Goal: Information Seeking & Learning: Understand process/instructions

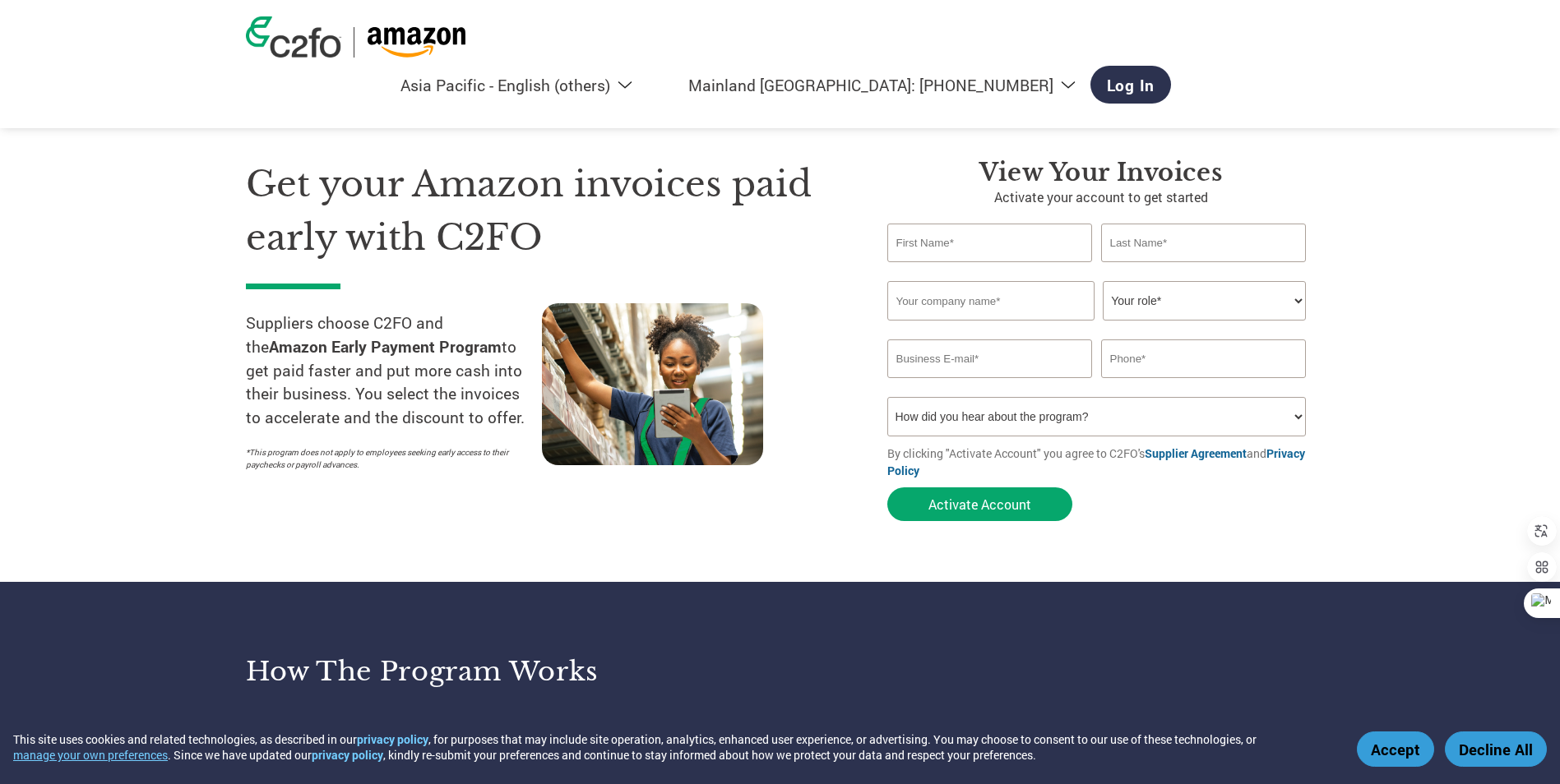
select select "en-AP"
select select "cn"
drag, startPoint x: 246, startPoint y: 322, endPoint x: 531, endPoint y: 416, distance: 300.1
click at [531, 416] on p "Suppliers choose C2FO and the Amazon Early Payment Program to get paid faster a…" at bounding box center [393, 370] width 296 height 119
drag, startPoint x: 531, startPoint y: 416, endPoint x: 412, endPoint y: 384, distance: 123.2
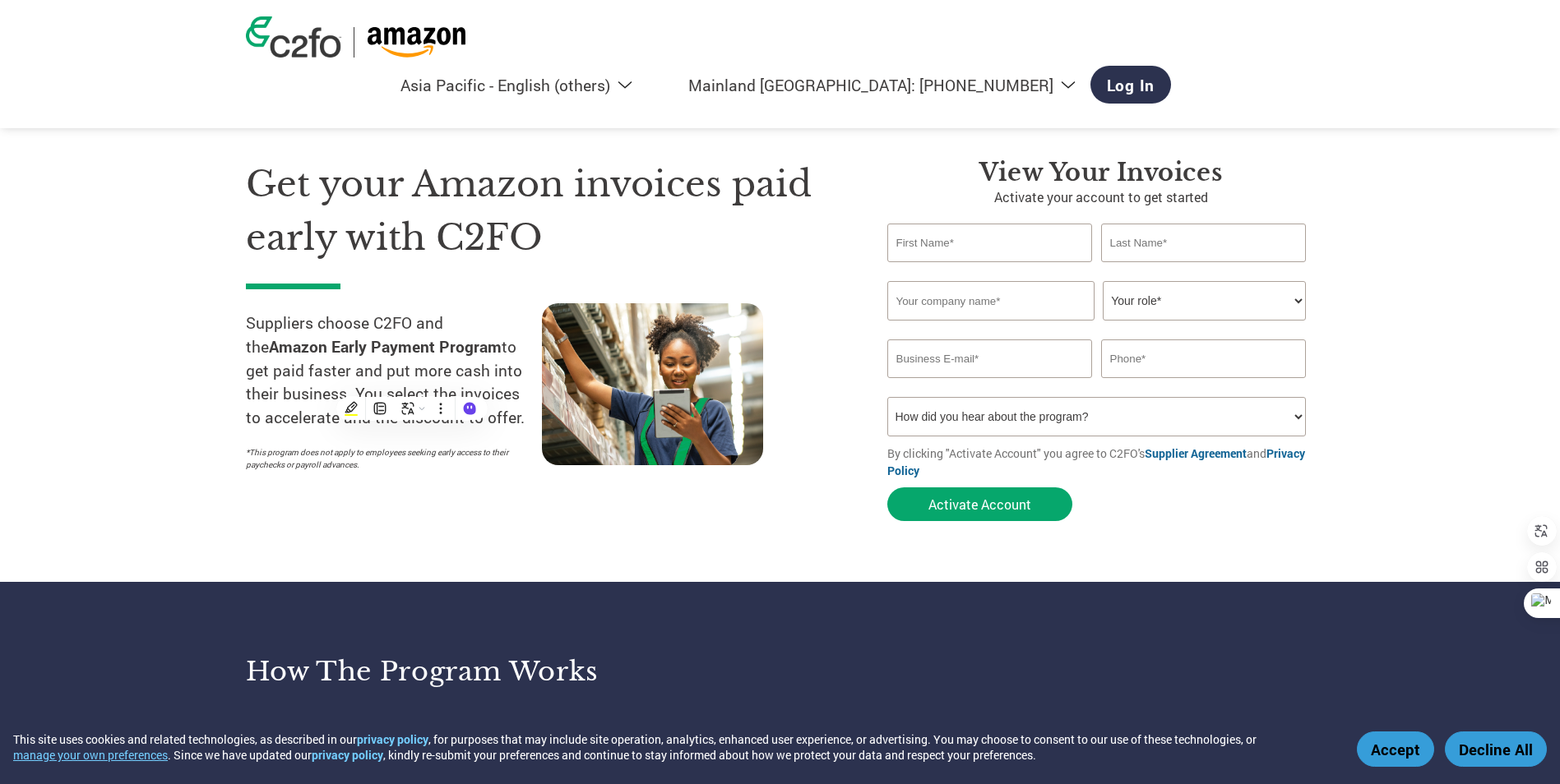
copy p "Suppliers choose C2FO and the Amazon Early Payment Program to get paid faster a…"
click at [608, 105] on div "Get your Amazon invoices paid early with C2FO Suppliers choose C2FO and the Ama…" at bounding box center [780, 310] width 1069 height 437
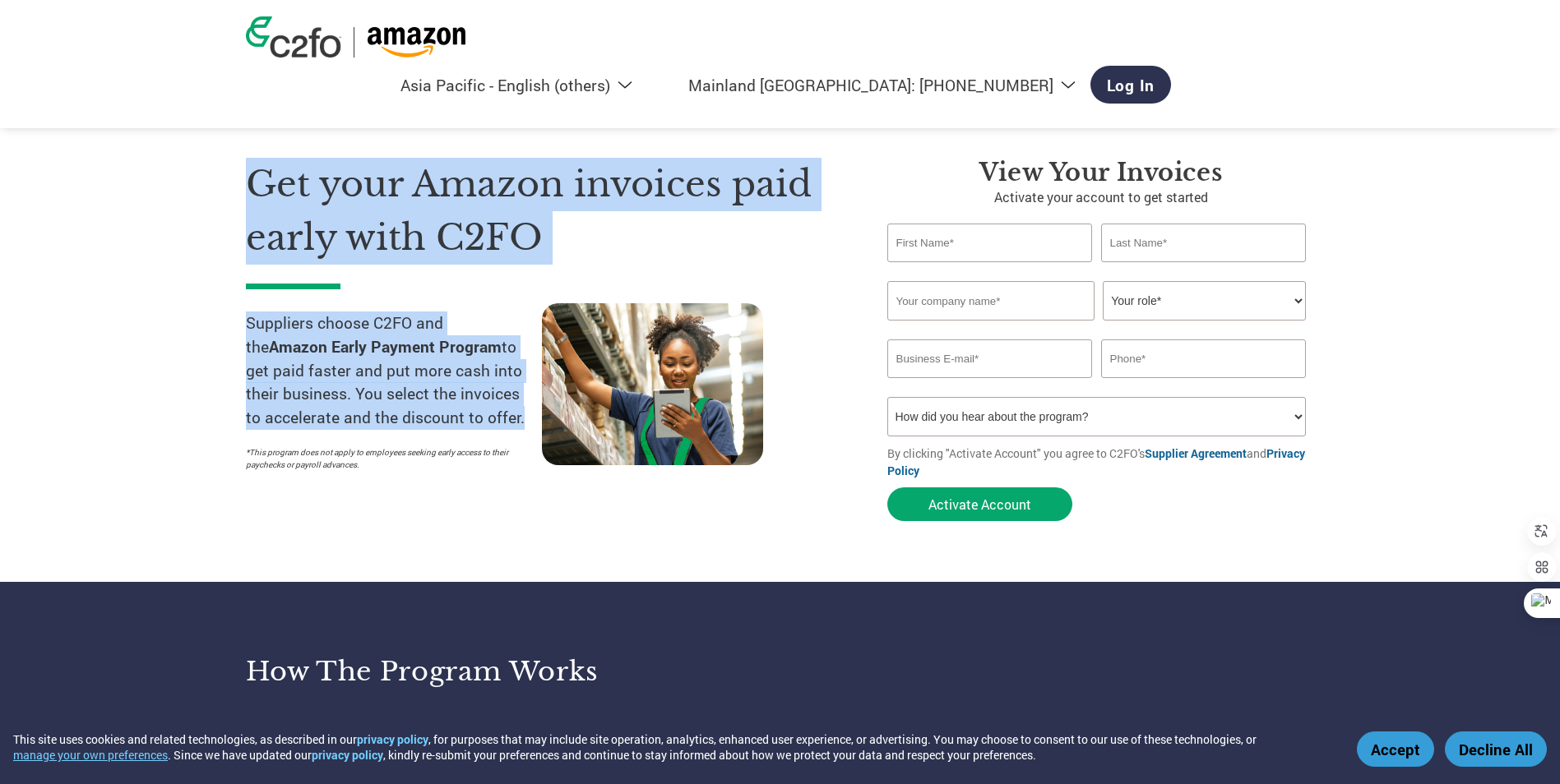
drag, startPoint x: 255, startPoint y: 172, endPoint x: 517, endPoint y: 411, distance: 354.6
click at [517, 411] on div "Get your Amazon invoices paid early with C2FO Suppliers choose C2FO and the Ama…" at bounding box center [554, 343] width 617 height 372
drag, startPoint x: 517, startPoint y: 411, endPoint x: 439, endPoint y: 381, distance: 83.6
copy div "Get your Amazon invoices paid early with C2FO Suppliers choose C2FO and the Ama…"
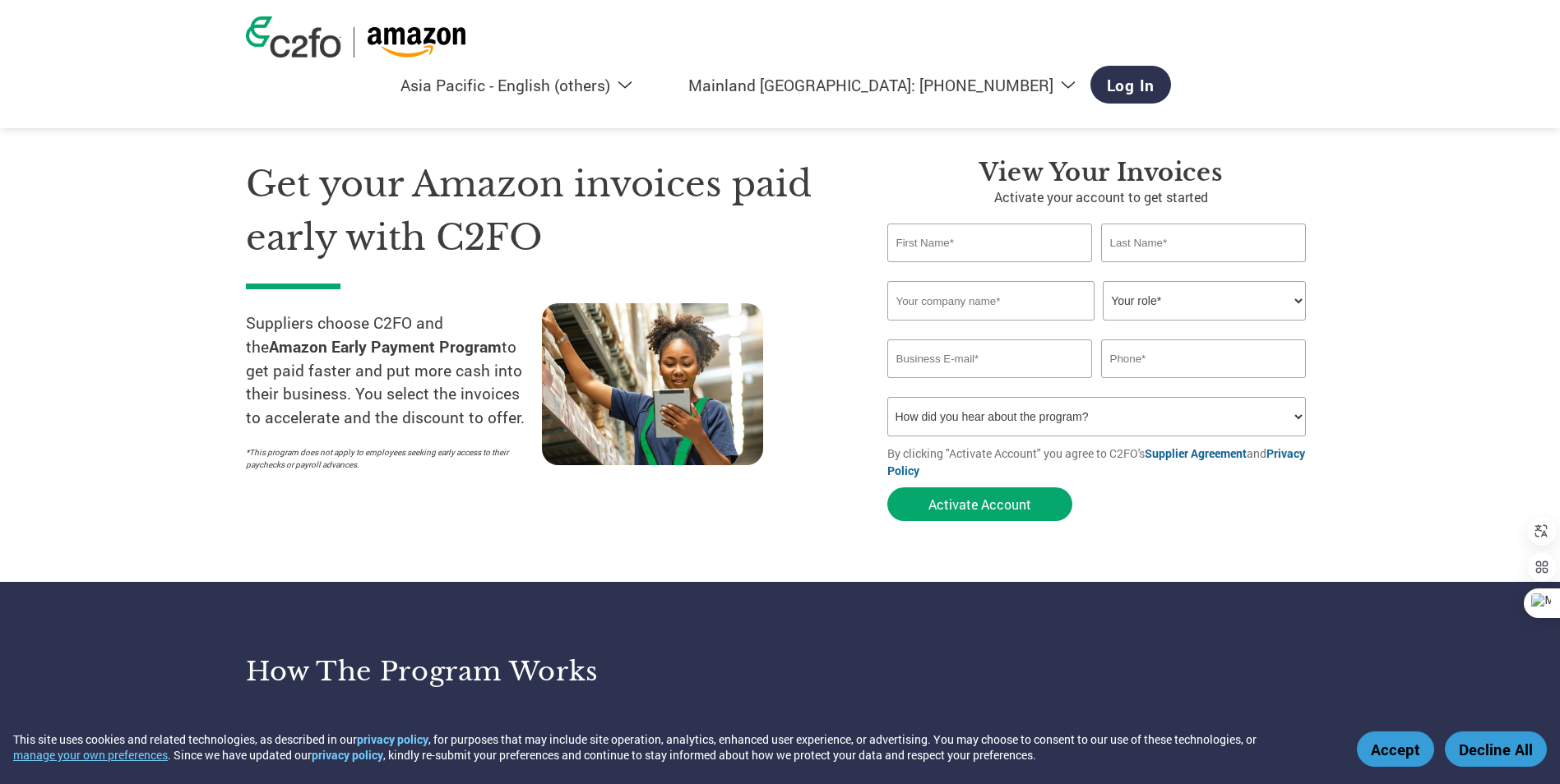
click at [644, 75] on select "Americas - English Américas - Español Américas - Português Amériques - Français…" at bounding box center [453, 85] width 381 height 21
click at [1111, 100] on div "Get your Amazon invoices paid early with C2FO Suppliers choose C2FO and the Ama…" at bounding box center [780, 310] width 1069 height 437
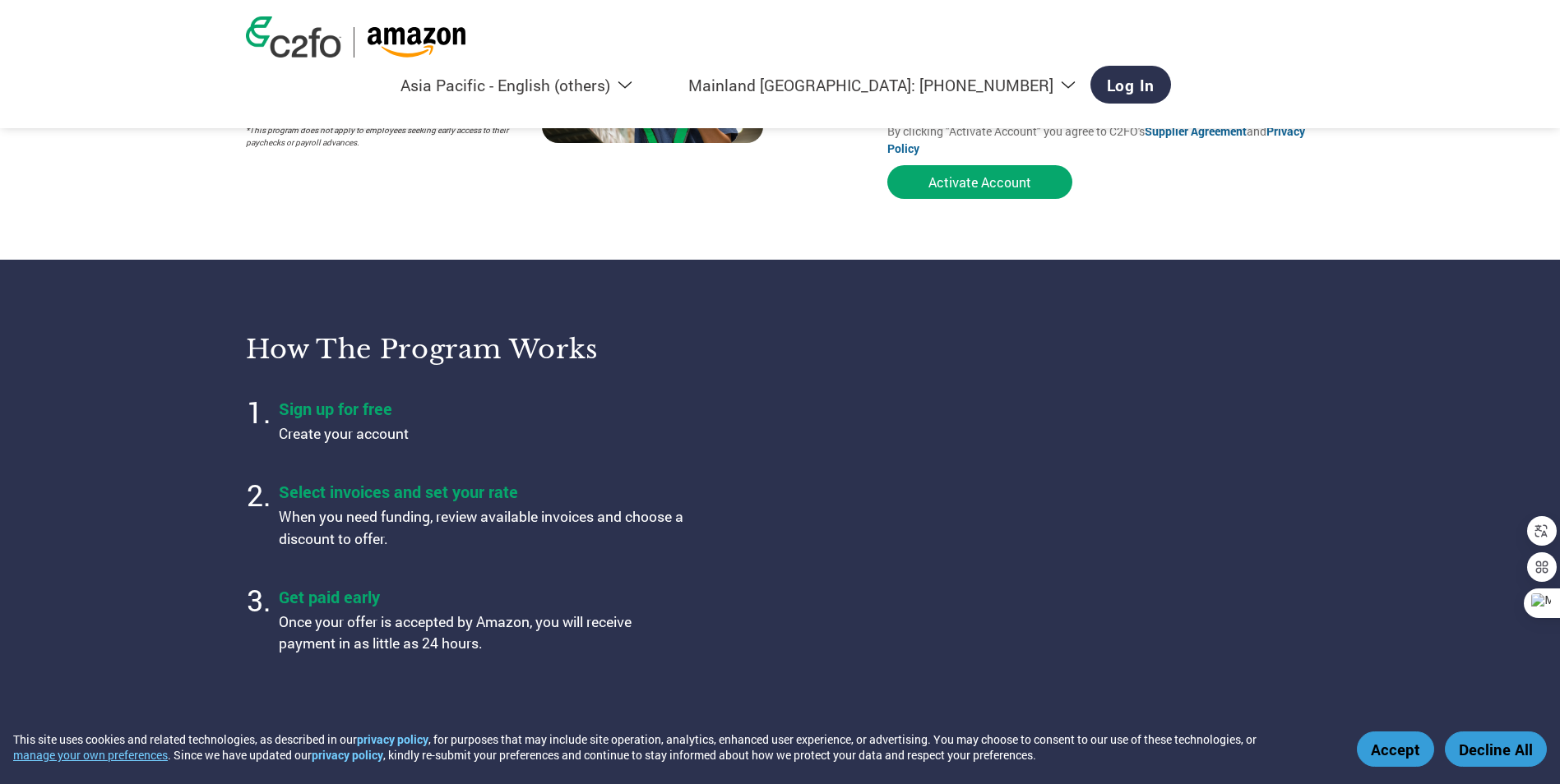
scroll to position [329, 0]
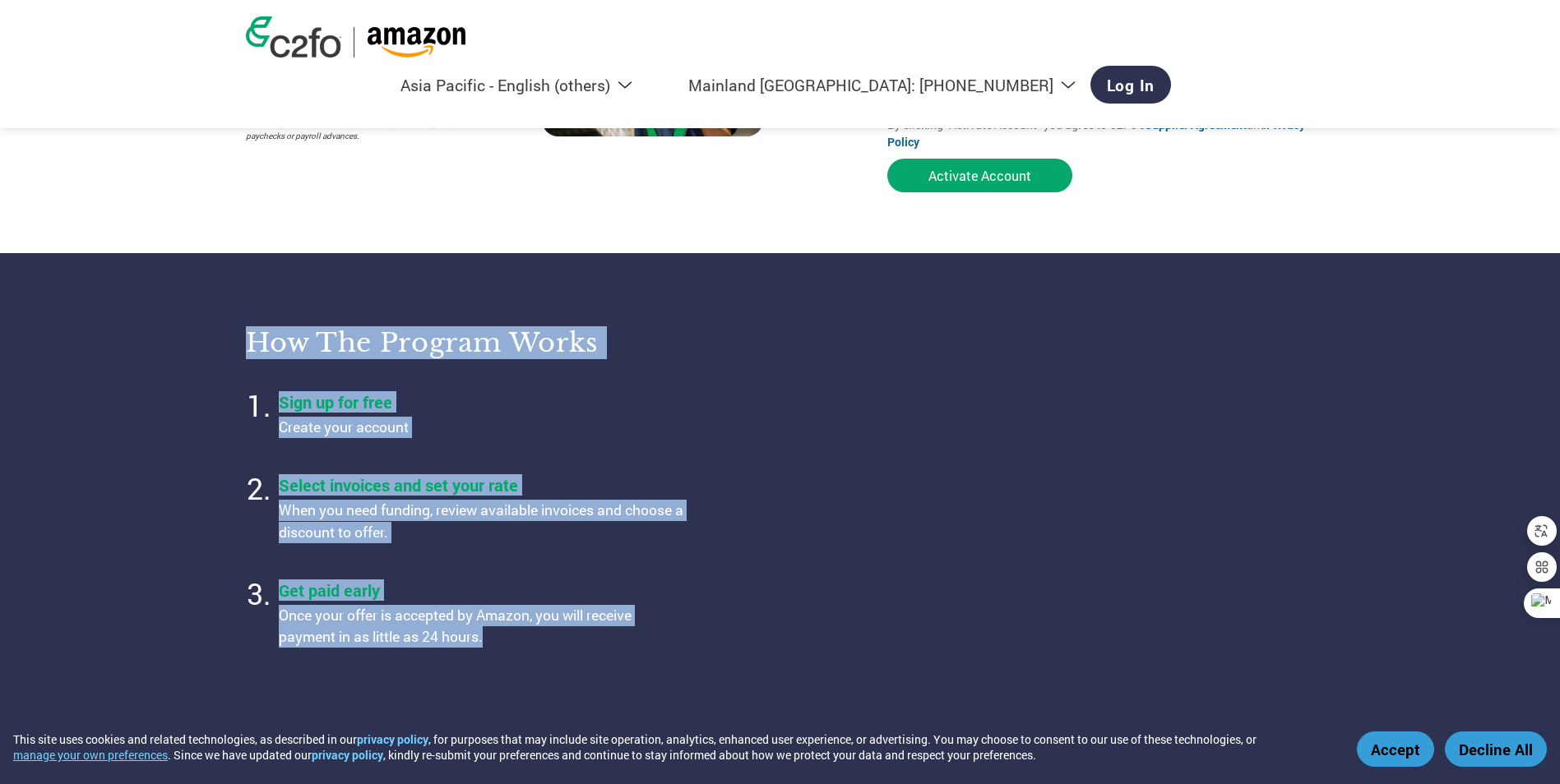
drag, startPoint x: 250, startPoint y: 339, endPoint x: 604, endPoint y: 657, distance: 475.9
click at [604, 657] on div "How the program works Sign up for free Create your account Select invoices and …" at bounding box center [523, 488] width 555 height 363
copy div "How the program works Sign up for free Create your account Select invoices and …"
click at [671, 637] on p "Once your offer is accepted by Amazon, you will receive payment in as little as…" at bounding box center [484, 627] width 411 height 44
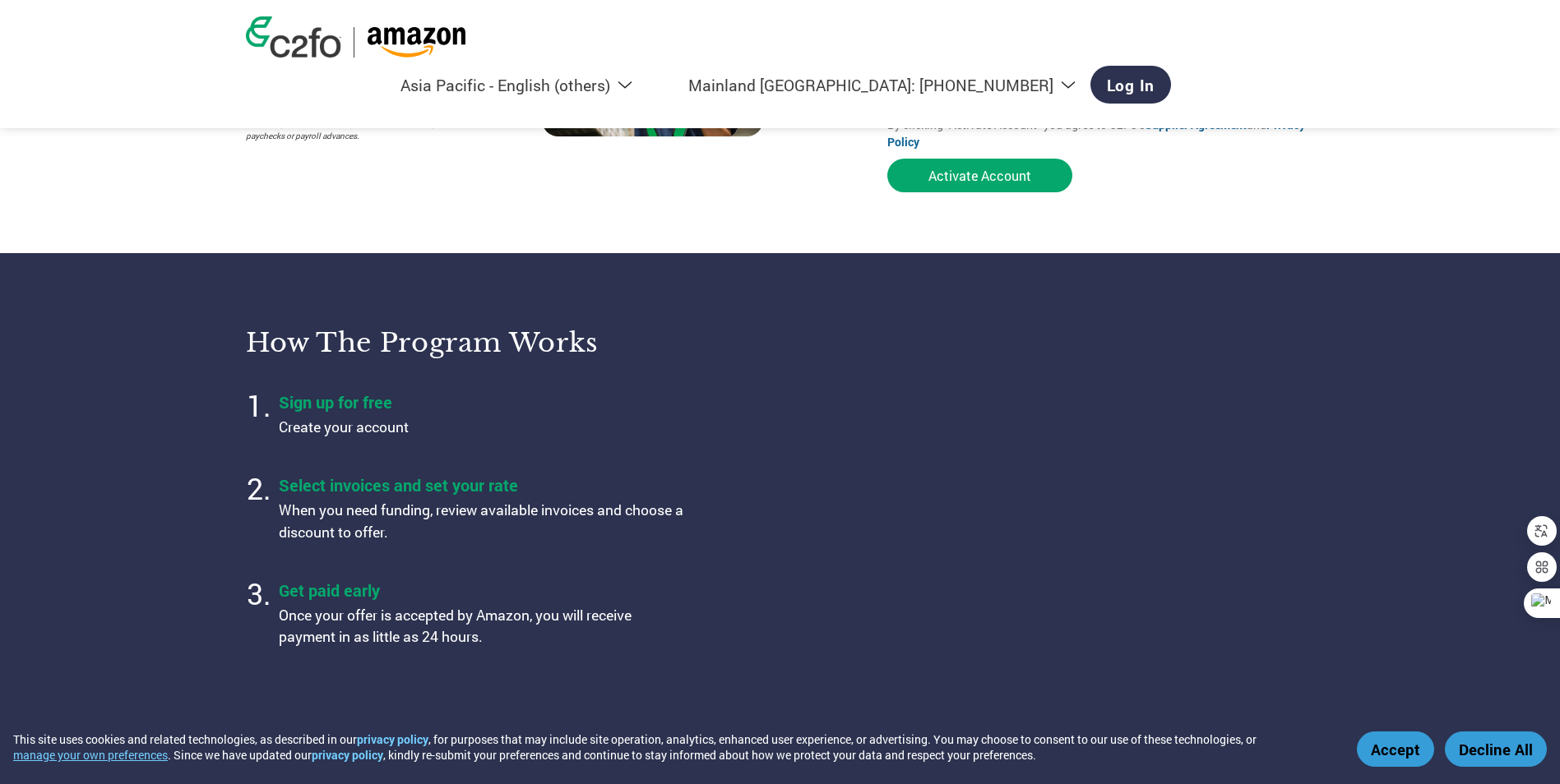
click at [751, 551] on ol "Sign up for free Create your account Select invoices and set your rate When you…" at bounding box center [502, 521] width 514 height 270
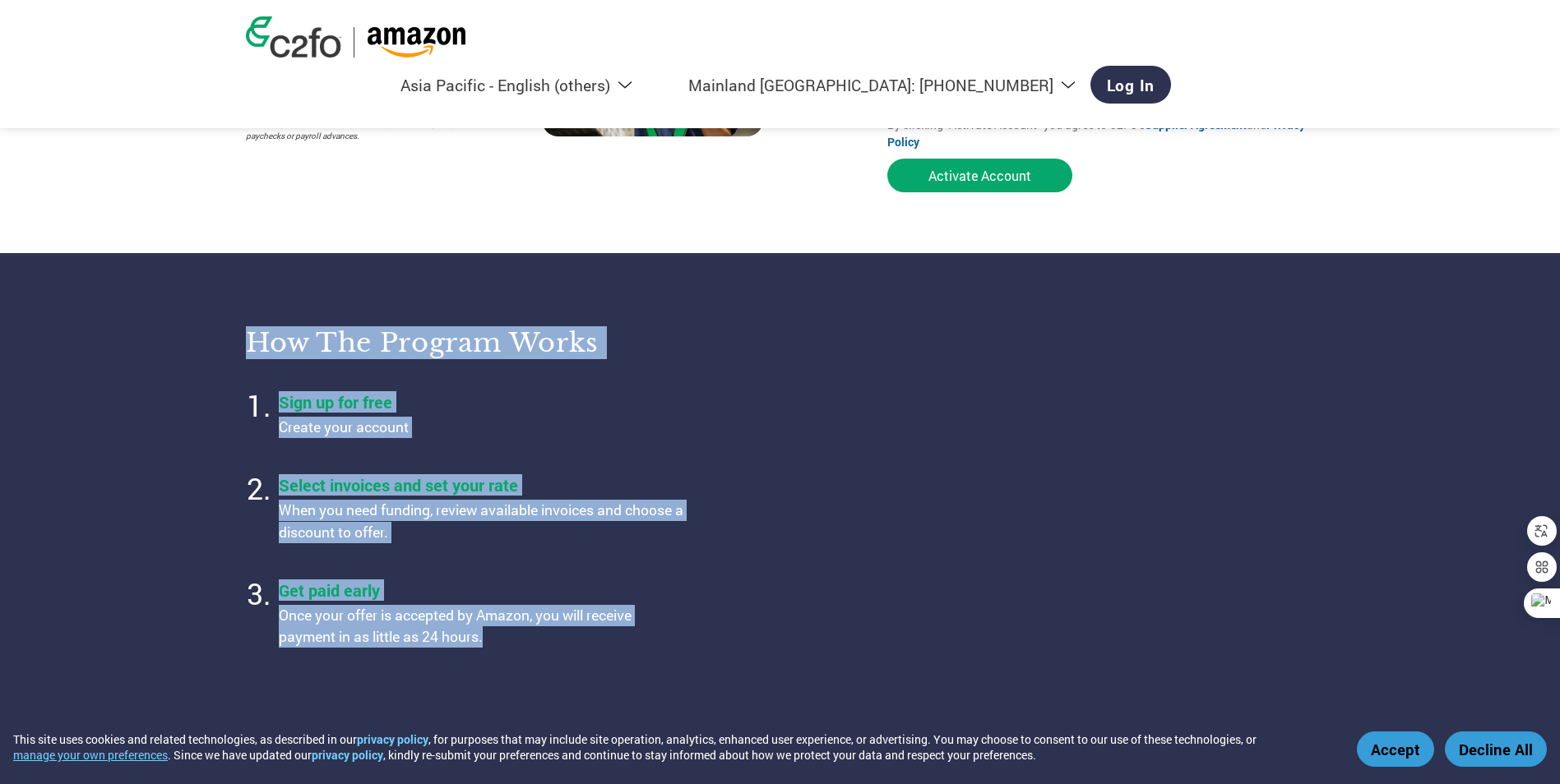
drag, startPoint x: 248, startPoint y: 340, endPoint x: 611, endPoint y: 639, distance: 470.3
click at [611, 639] on div "How the program works Sign up for free Create your account Select invoices and …" at bounding box center [523, 488] width 555 height 363
drag, startPoint x: 611, startPoint y: 639, endPoint x: 484, endPoint y: 511, distance: 180.3
copy div "How the program works Sign up for free Create your account Select invoices and …"
click at [735, 498] on ol "Sign up for free Create your account Select invoices and set your rate When you…" at bounding box center [502, 521] width 514 height 270
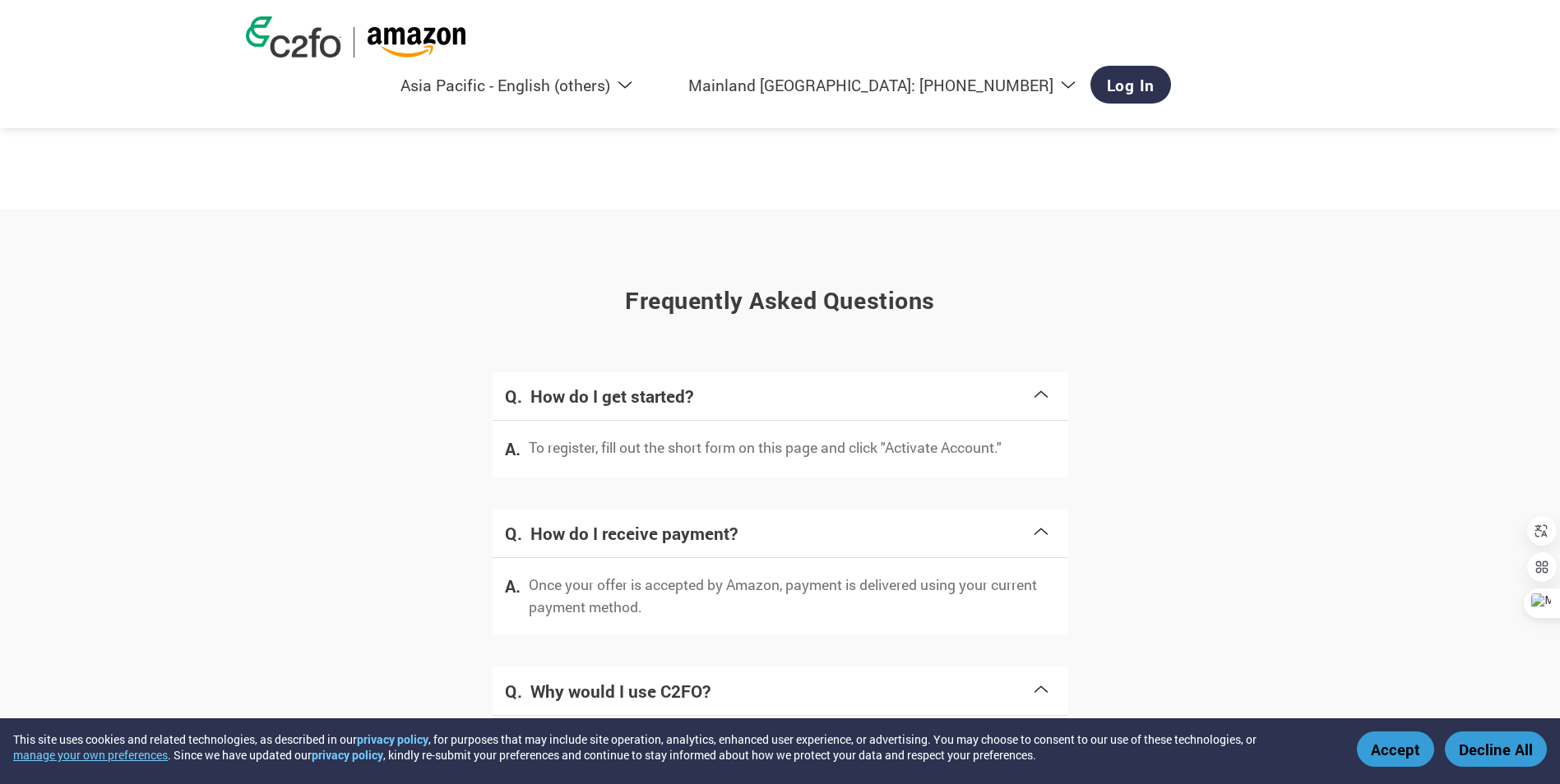
scroll to position [2397, 0]
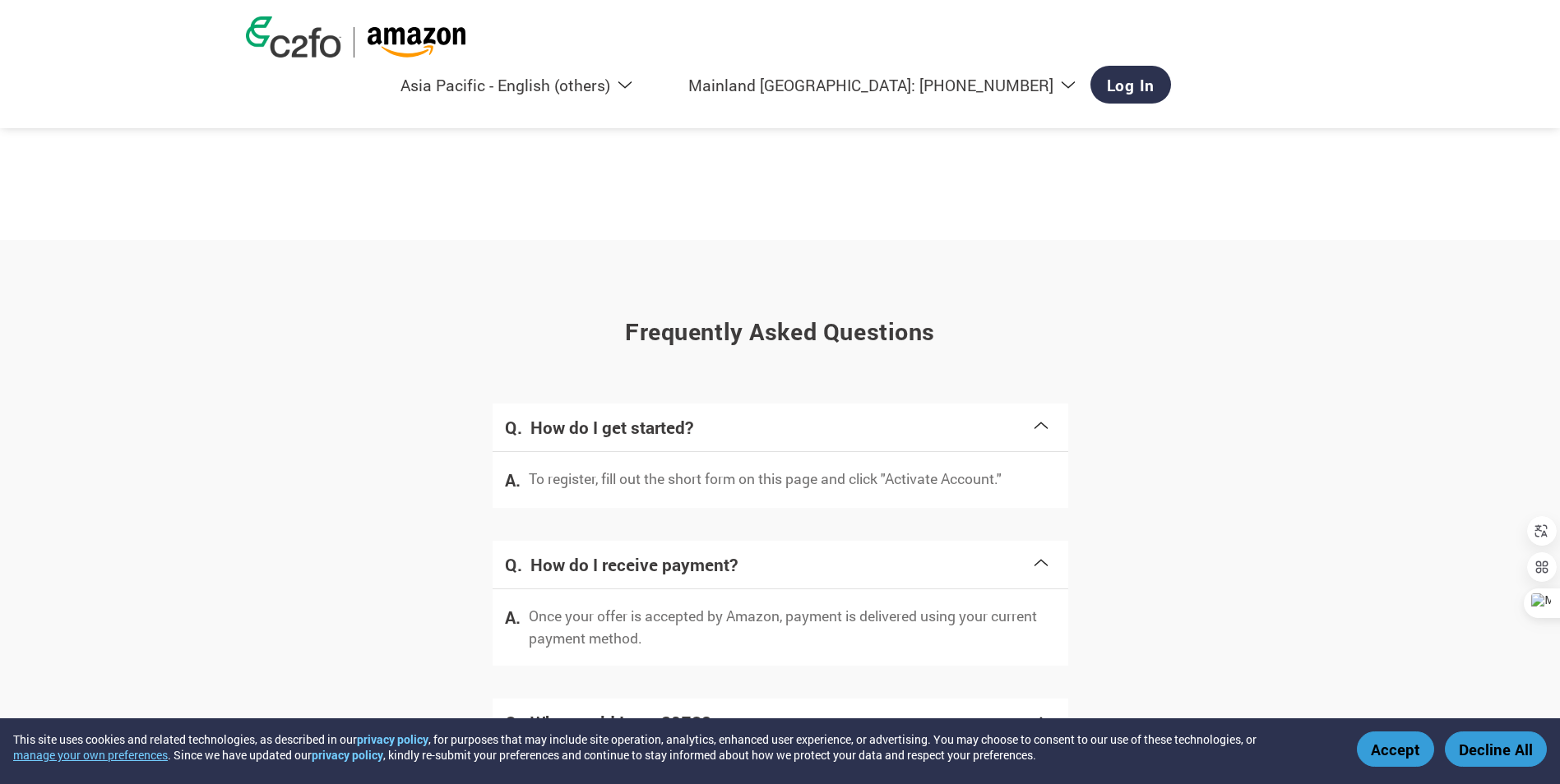
click at [657, 435] on h4 "How do I get started?" at bounding box center [781, 427] width 501 height 23
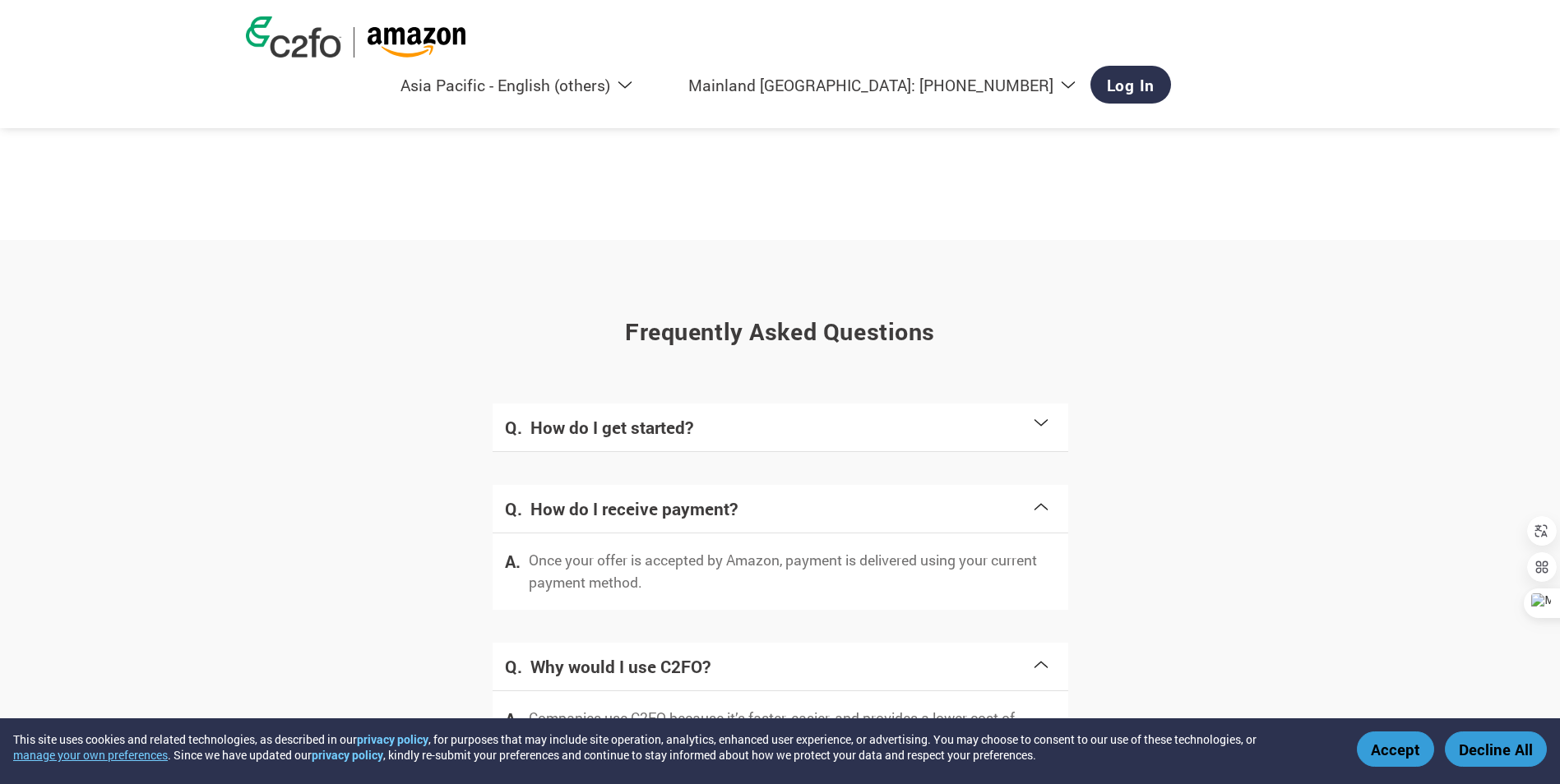
click at [1029, 426] on h4 "How do I get started?" at bounding box center [781, 427] width 501 height 23
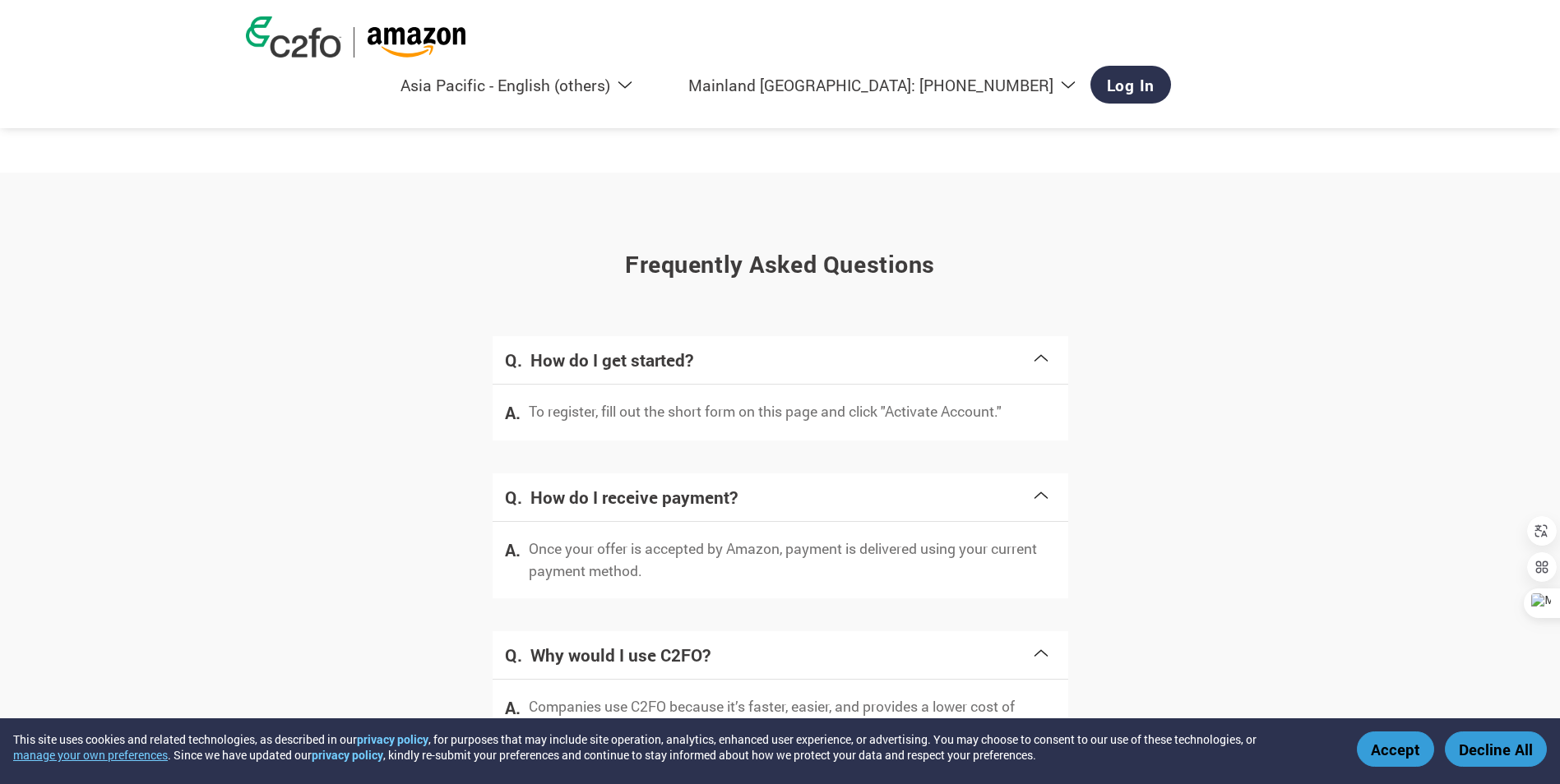
scroll to position [2315, 0]
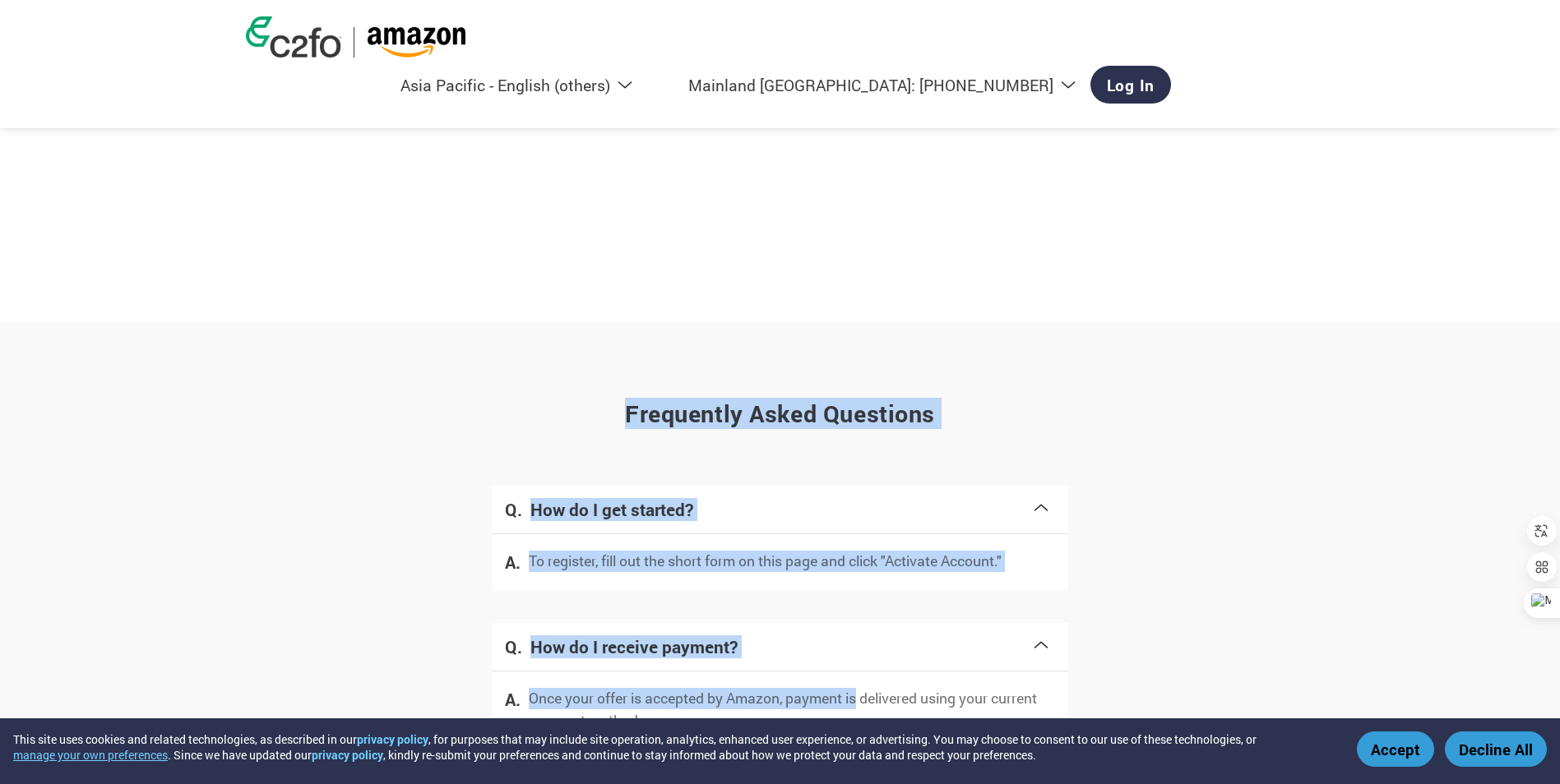
drag, startPoint x: 627, startPoint y: 410, endPoint x: 863, endPoint y: 694, distance: 369.3
click at [863, 694] on div "Frequently asked questions How do I get started? To register, fill out the shor…" at bounding box center [780, 736] width 1069 height 722
drag, startPoint x: 863, startPoint y: 694, endPoint x: 1010, endPoint y: 448, distance: 286.6
click at [1010, 448] on div "Frequently asked questions How do I get started? To register, fill out the shor…" at bounding box center [780, 736] width 1069 height 722
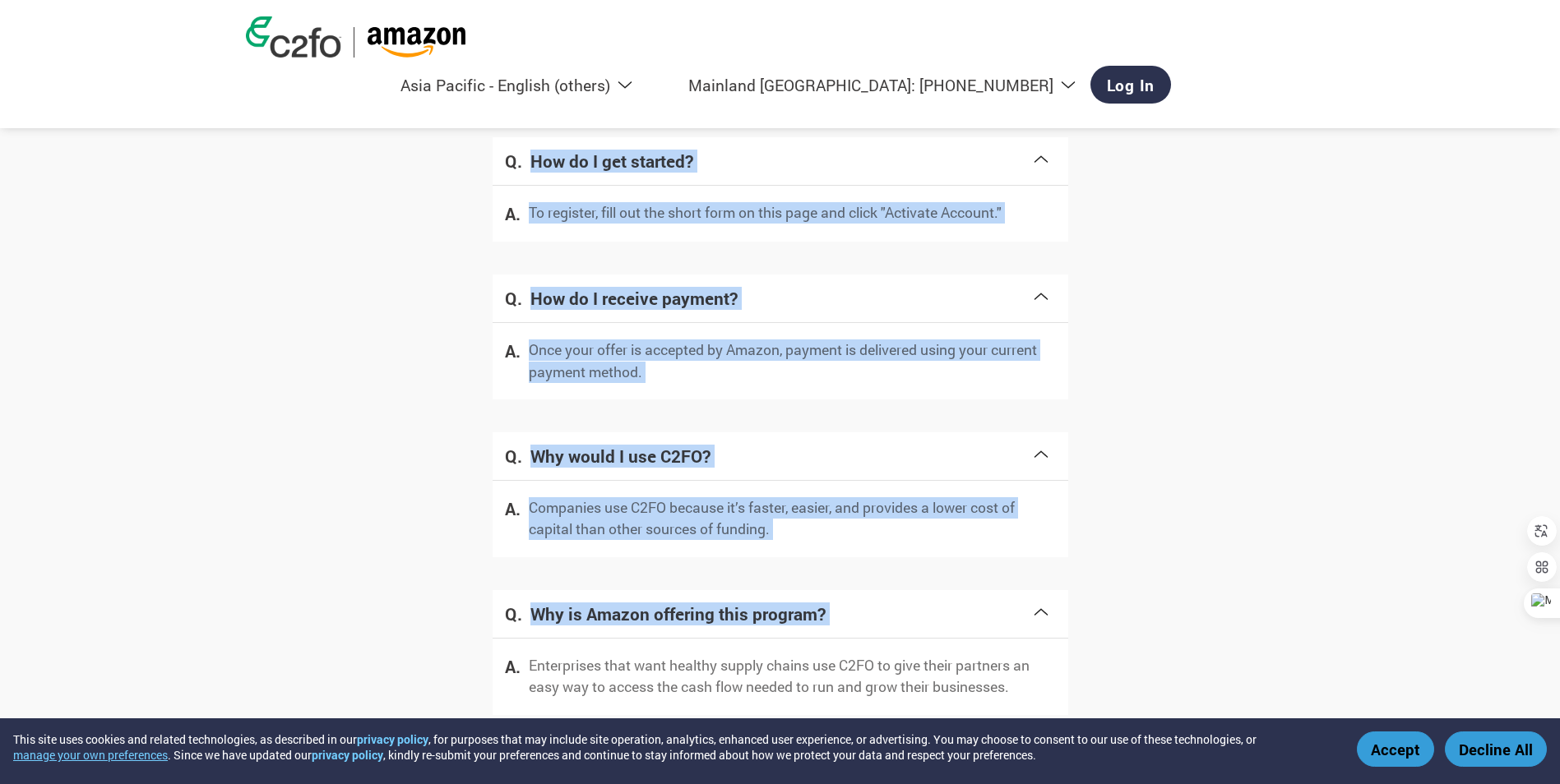
scroll to position [2726, 0]
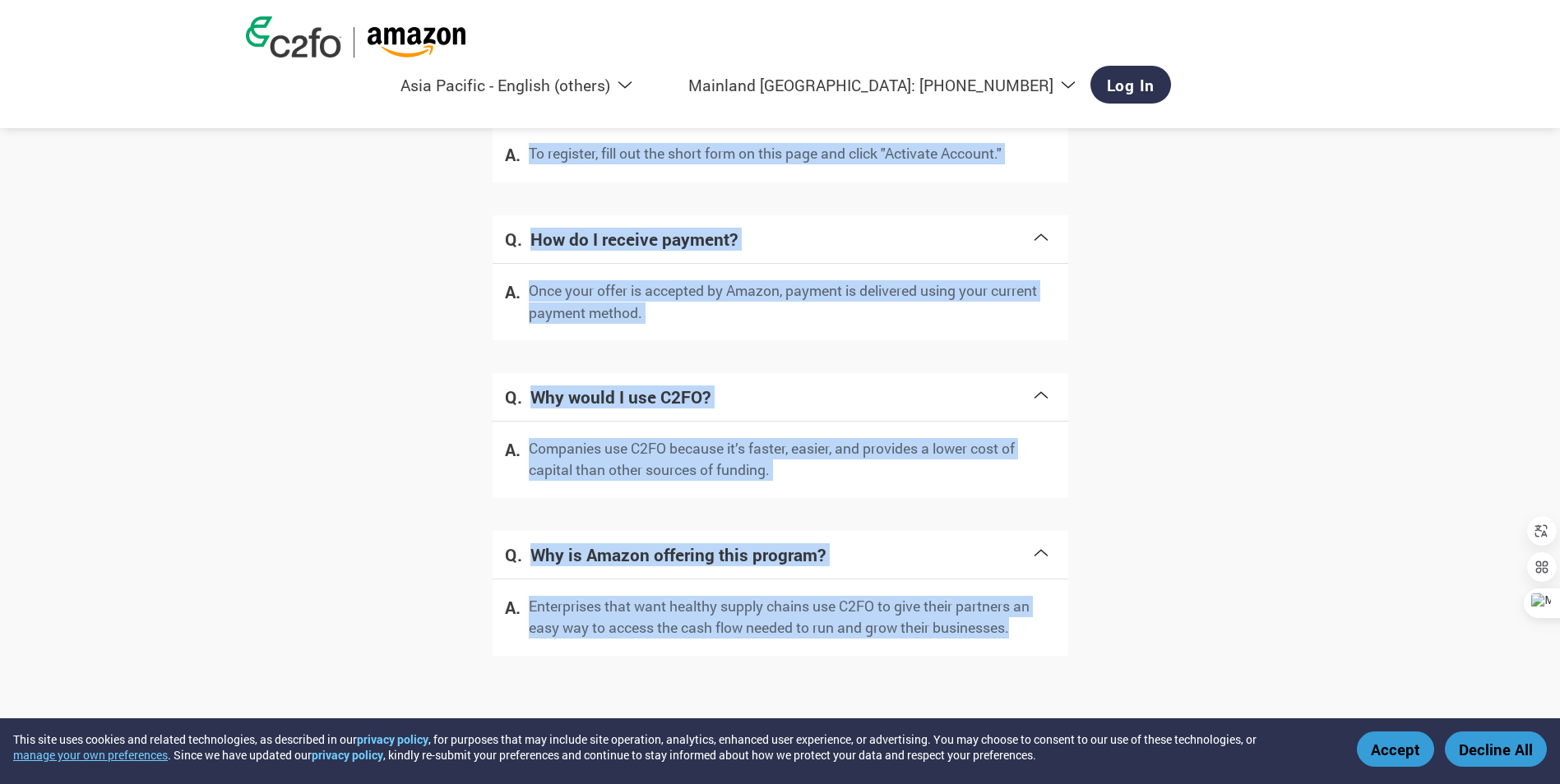
drag, startPoint x: 625, startPoint y: 413, endPoint x: 1060, endPoint y: 639, distance: 490.2
click at [1060, 639] on div "Frequently asked questions How do I get started? To register, fill out the shor…" at bounding box center [780, 328] width 1069 height 722
copy div "Frequently asked questions How do I get started? To register, fill out the shor…"
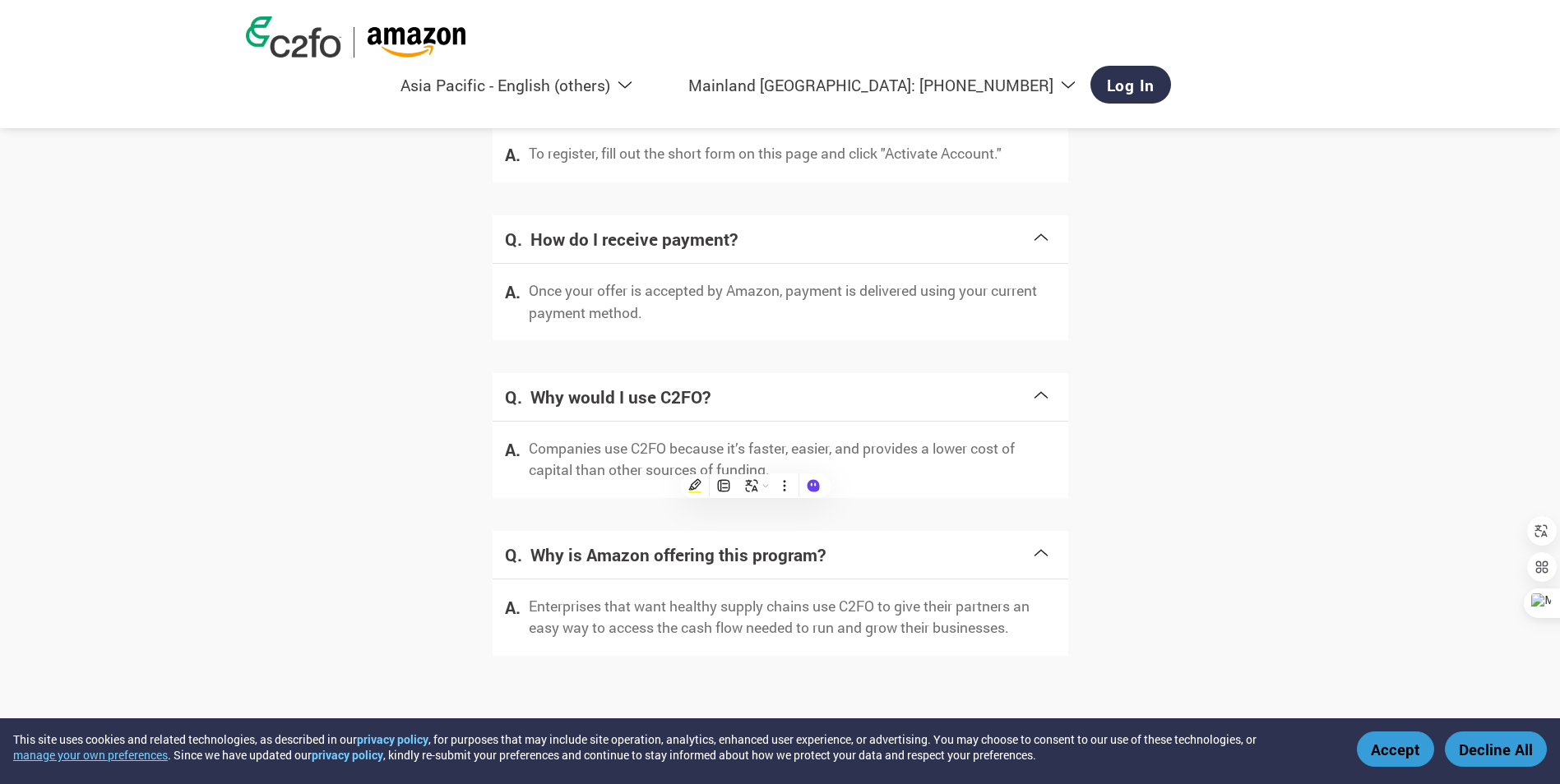
click at [1167, 587] on div "Frequently asked questions How do I get started? To register, fill out the shor…" at bounding box center [780, 328] width 1069 height 722
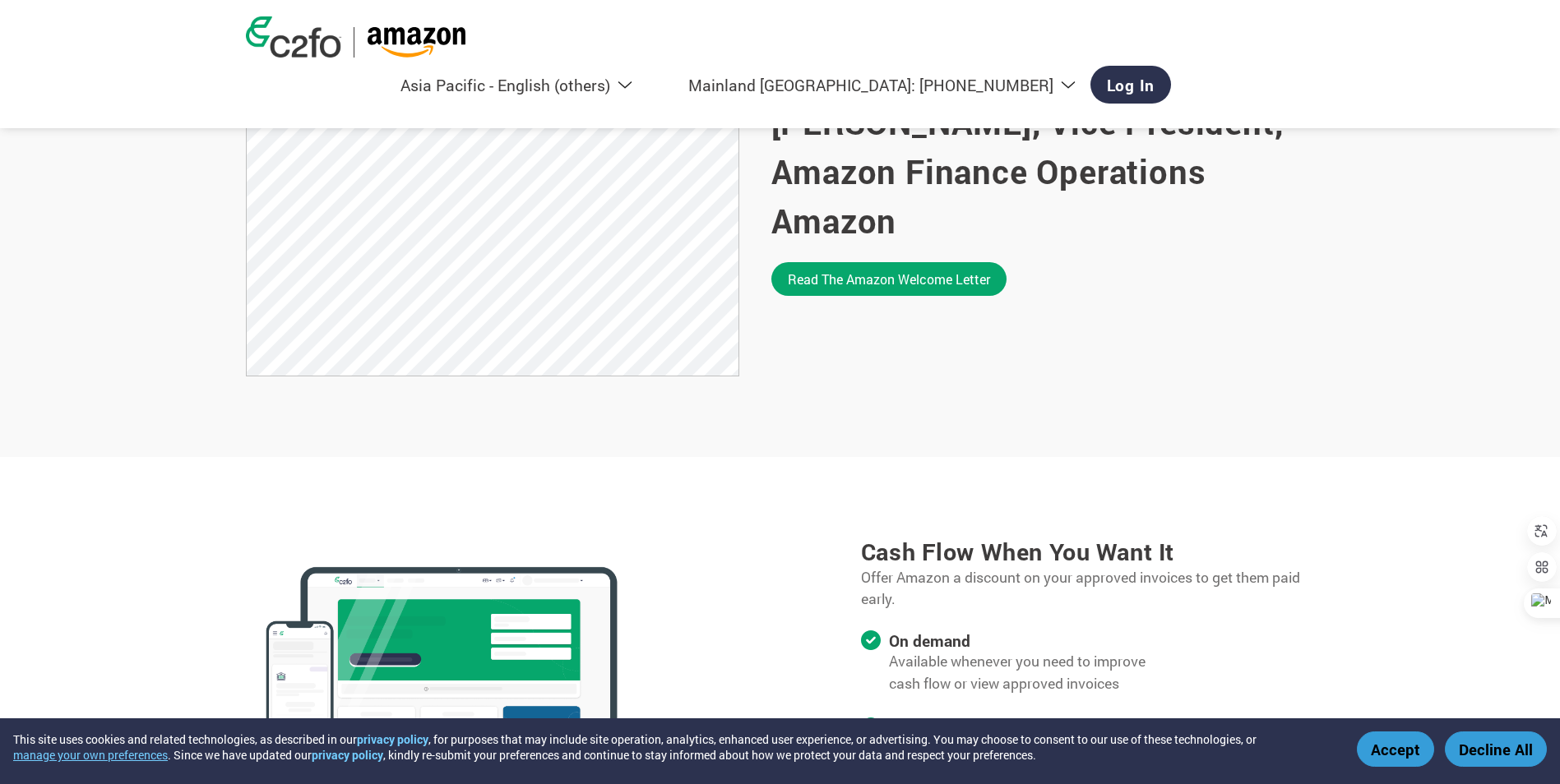
scroll to position [999, 0]
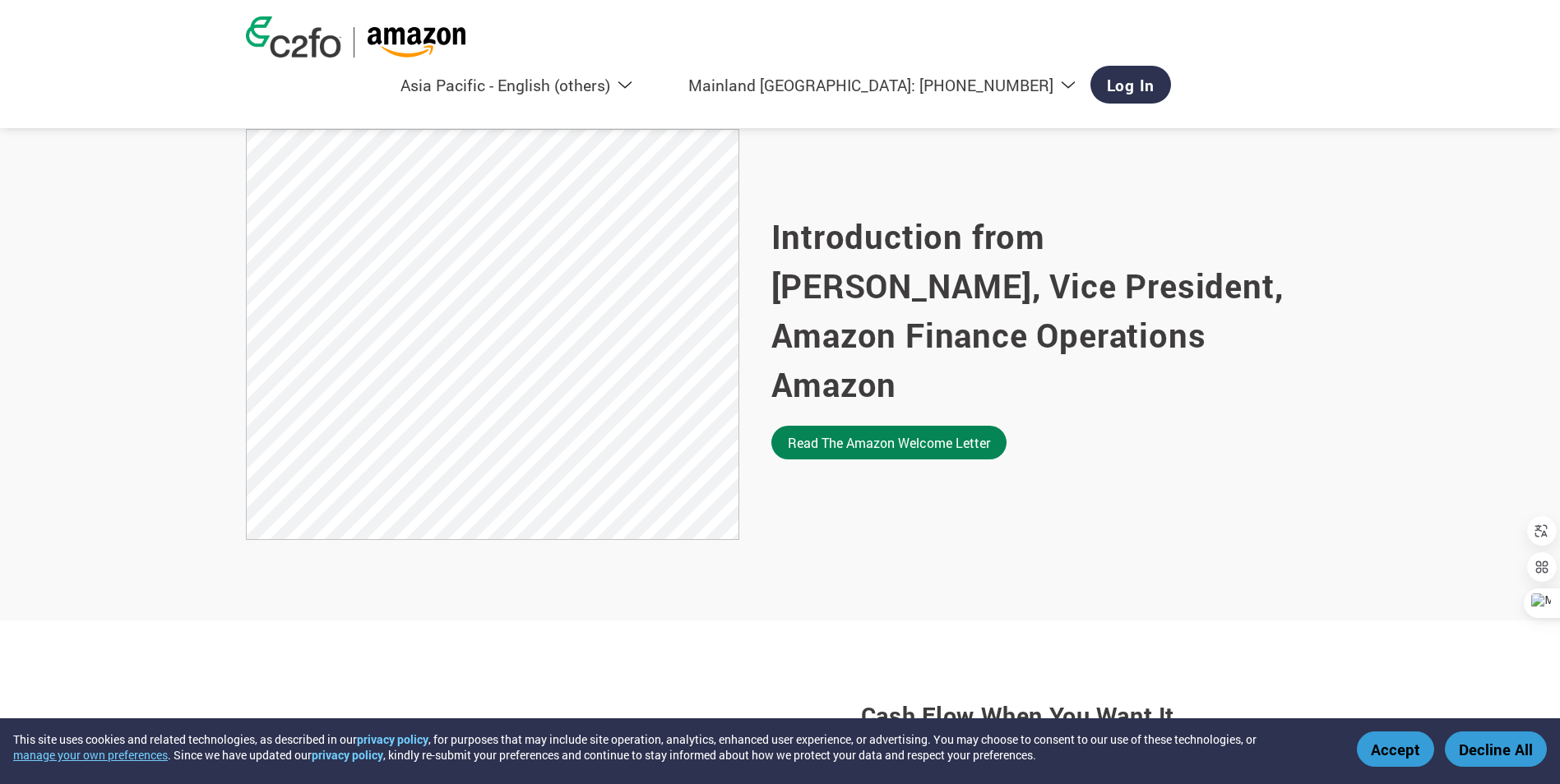
click at [924, 428] on link "Read the Amazon welcome letter" at bounding box center [889, 443] width 236 height 34
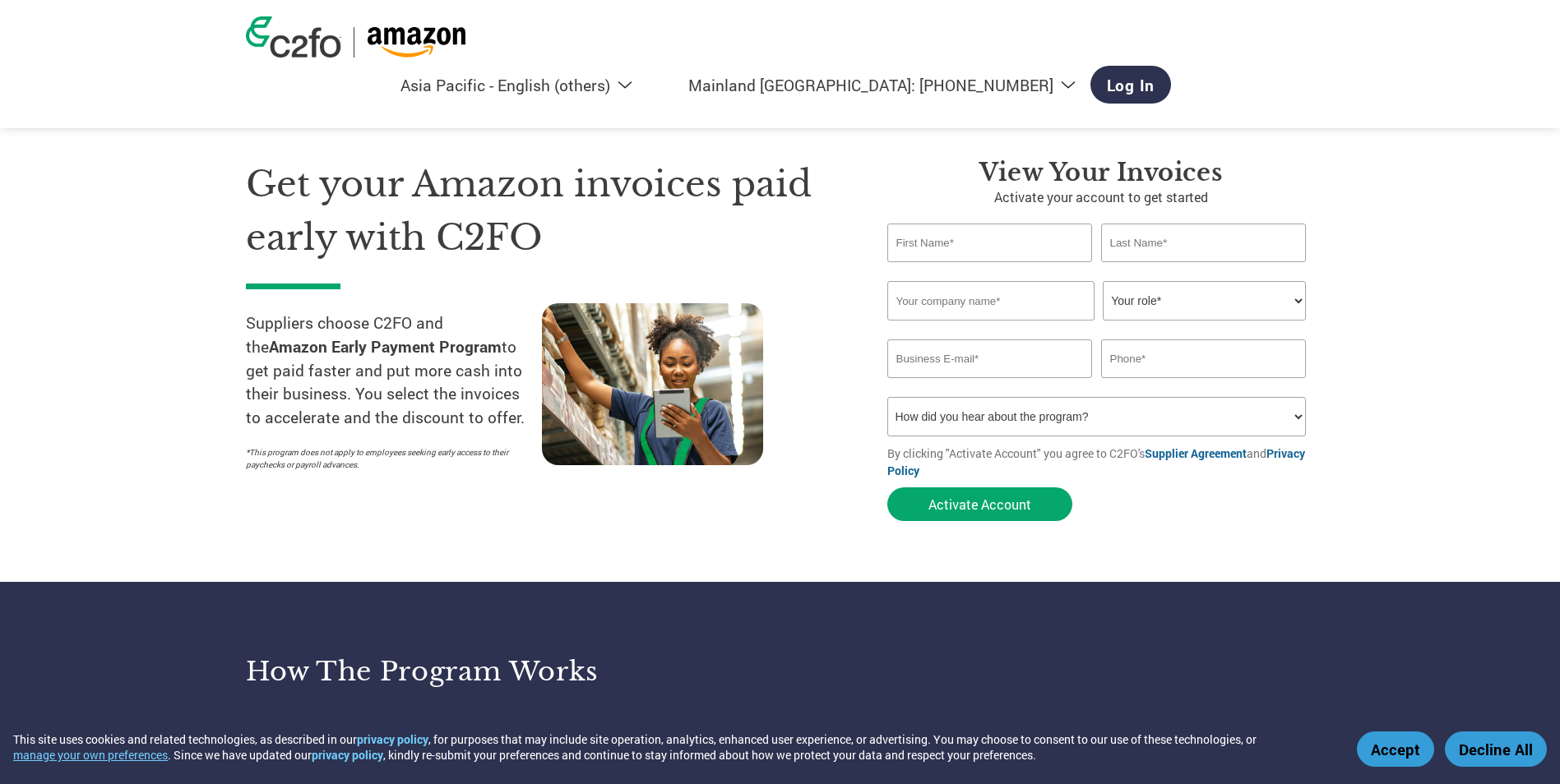
select select "en-AP"
select select "cn"
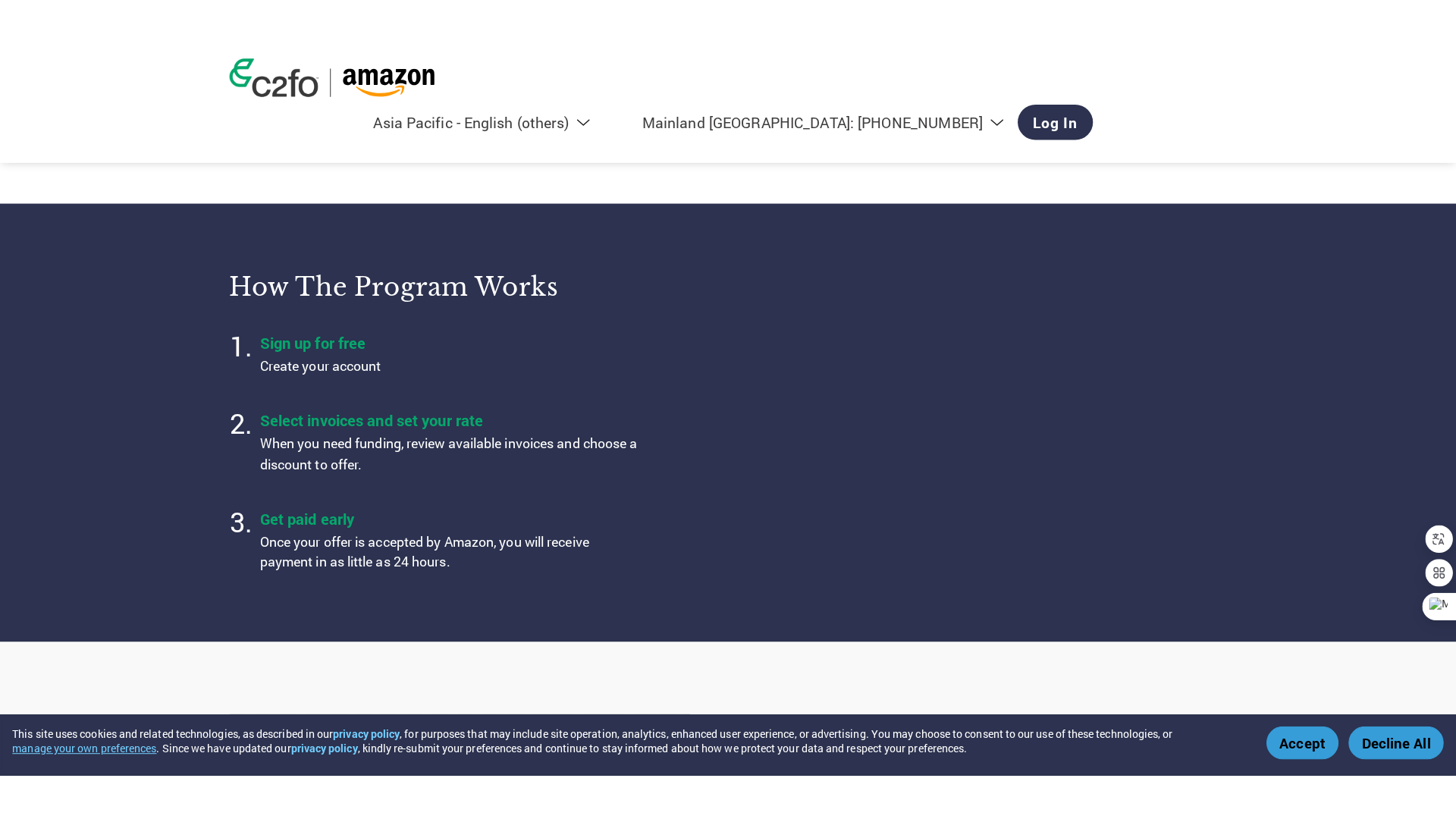
scroll to position [379, 0]
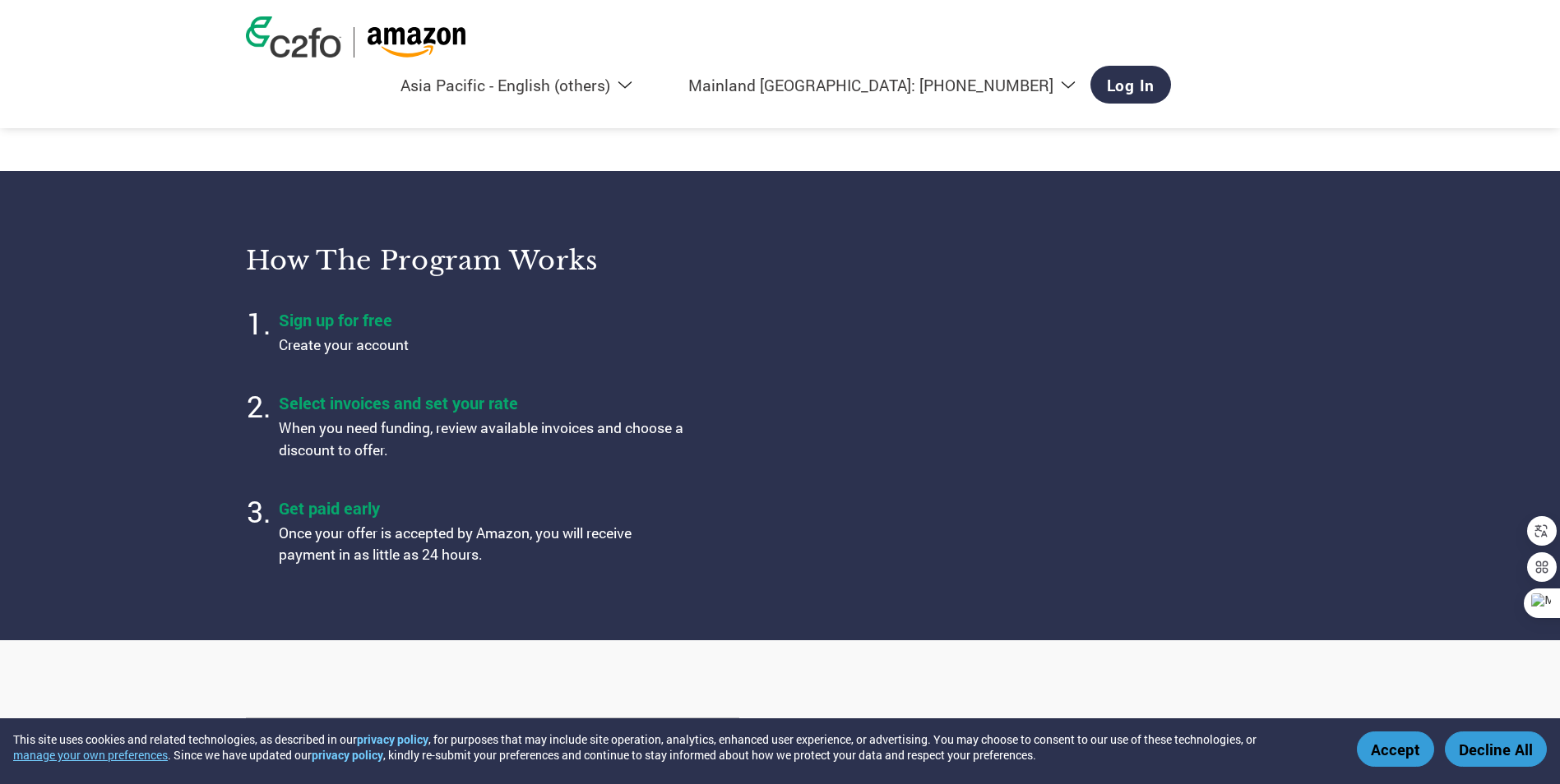
click at [1365, 449] on section "How the program works Sign up for free Create your account Select invoices and …" at bounding box center [780, 405] width 1560 height 469
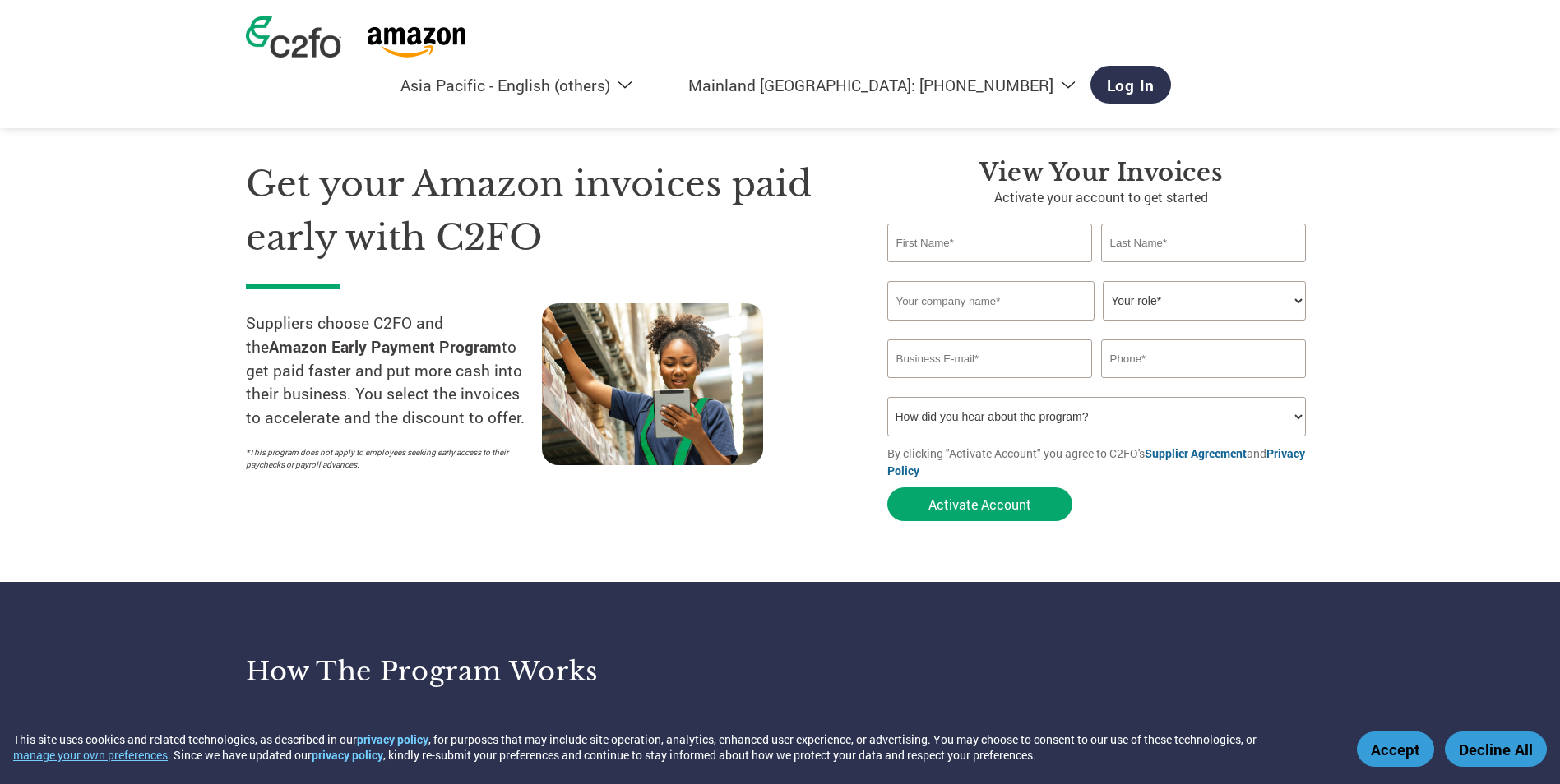
select select "en-AP"
select select "cn"
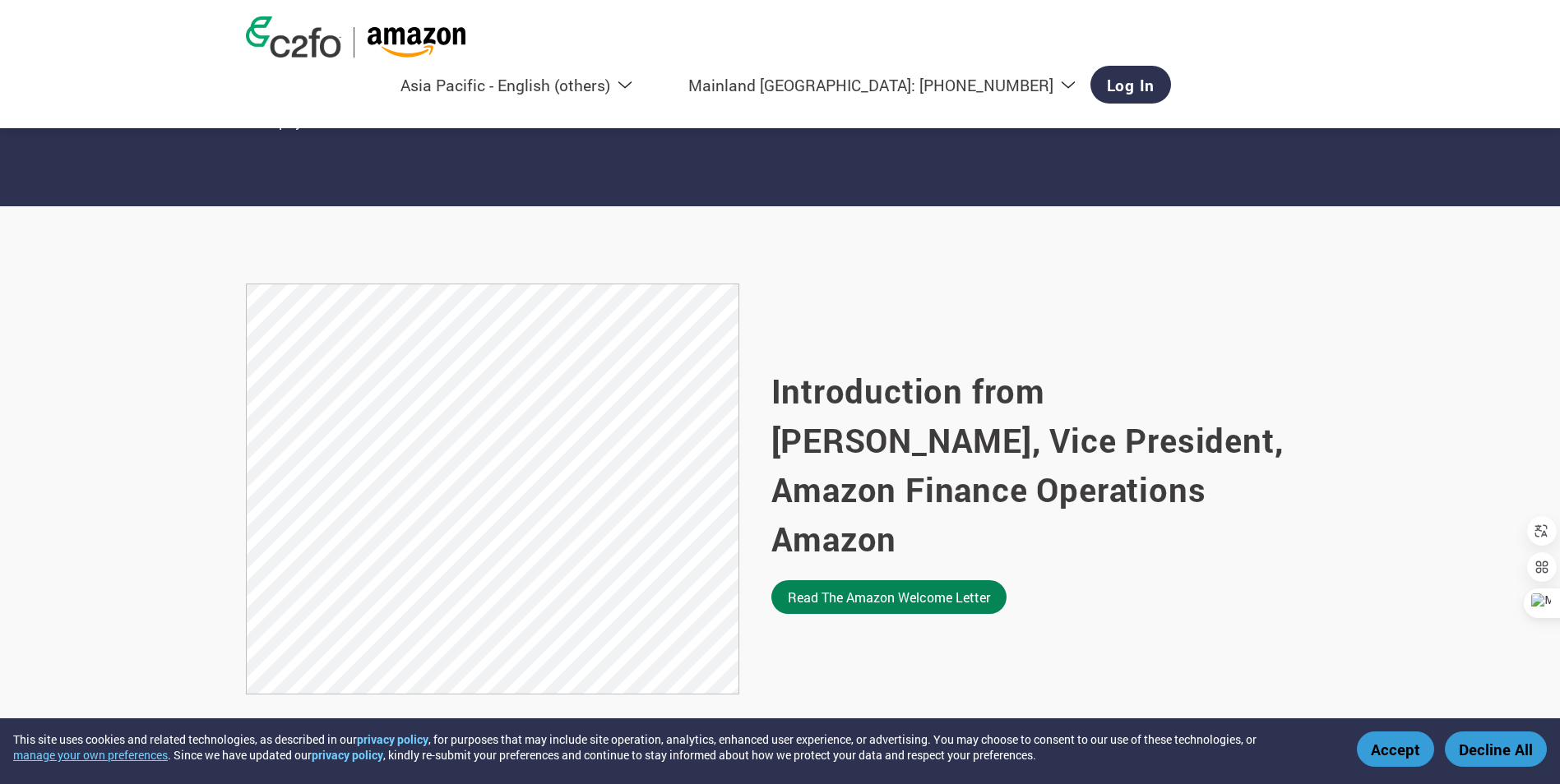
click at [917, 581] on link "Read the Amazon welcome letter" at bounding box center [889, 597] width 236 height 34
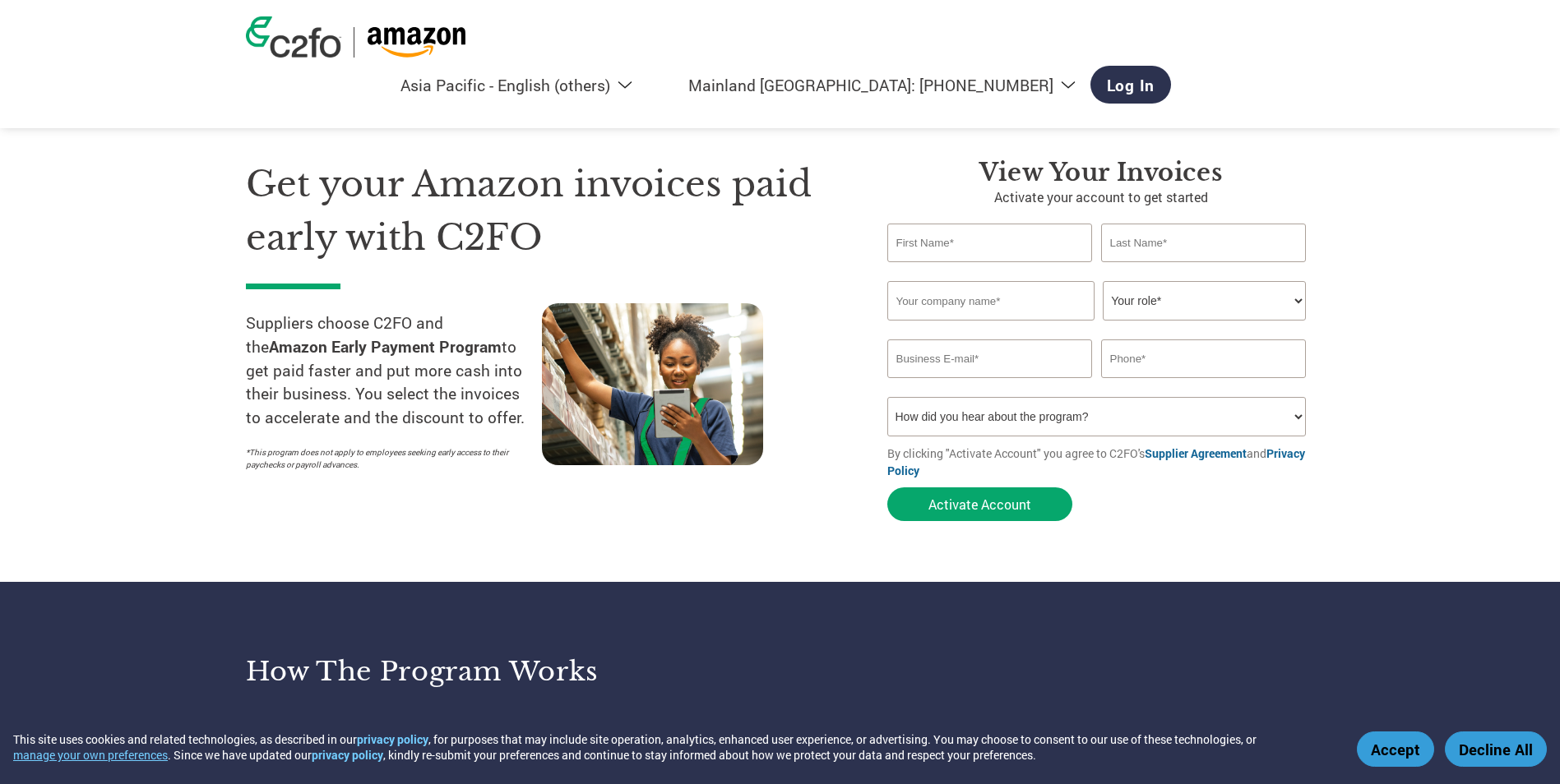
select select "en-AP"
select select "cn"
click at [1389, 746] on button "Accept" at bounding box center [1395, 749] width 77 height 35
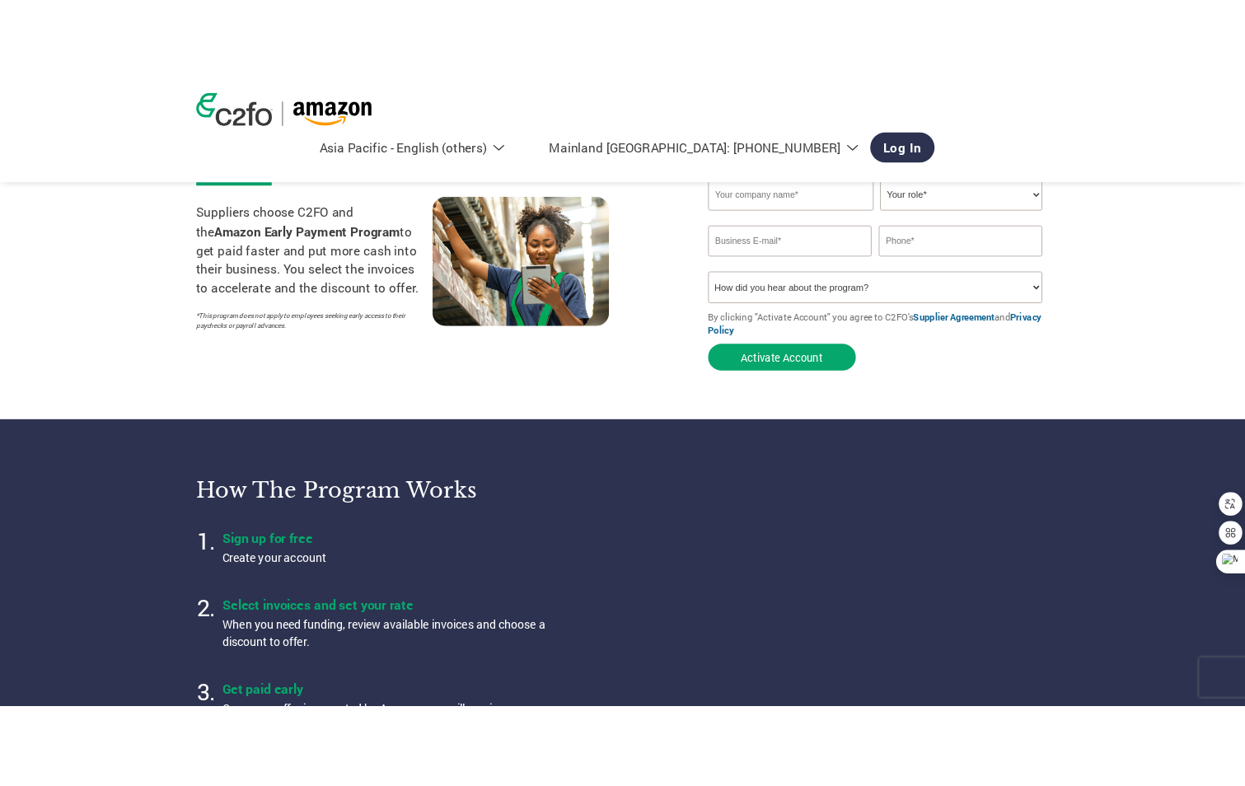
scroll to position [330, 0]
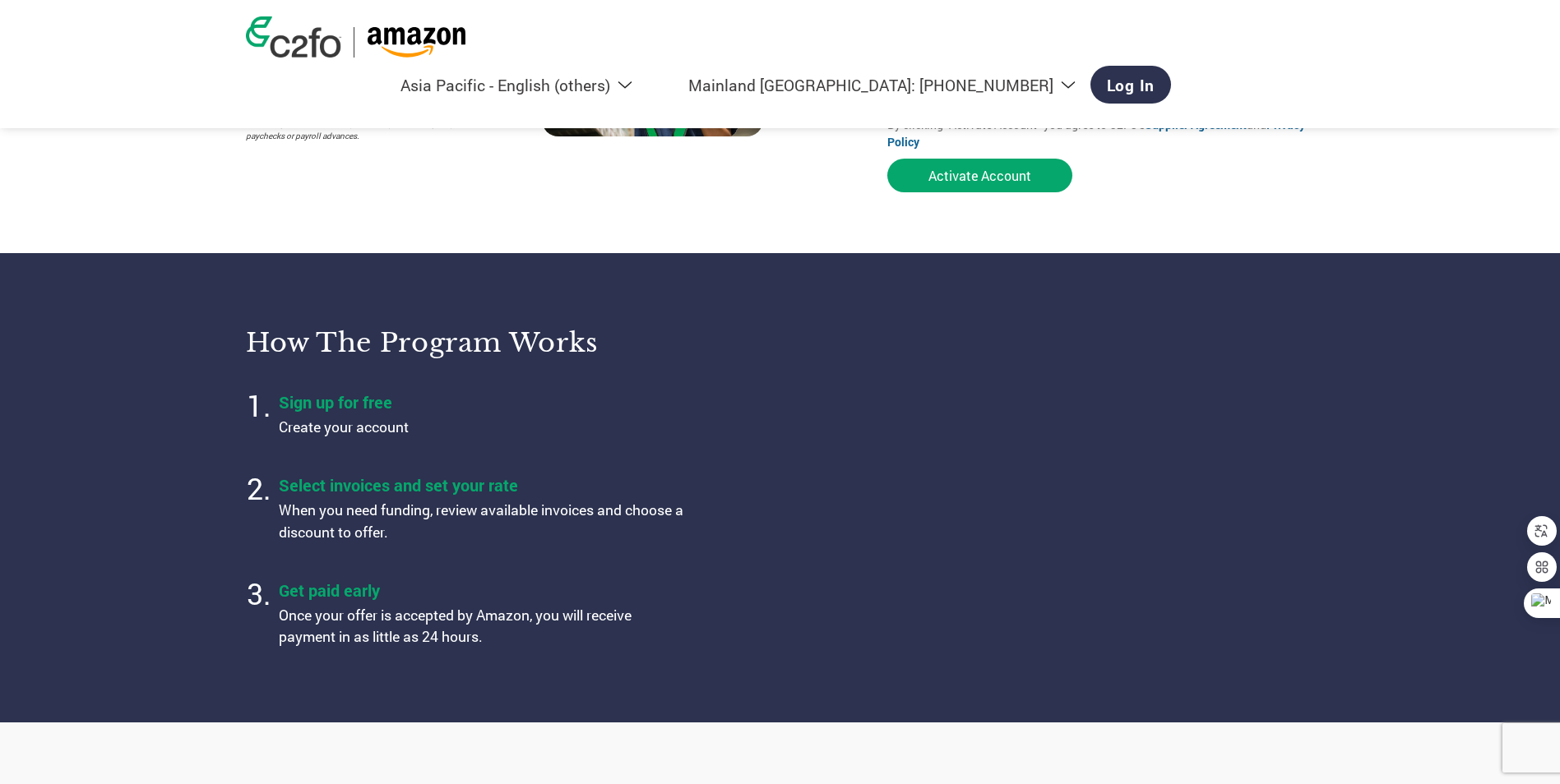
click at [1359, 446] on section "How the program works Sign up for free Create your account Select invoices and …" at bounding box center [780, 488] width 1560 height 469
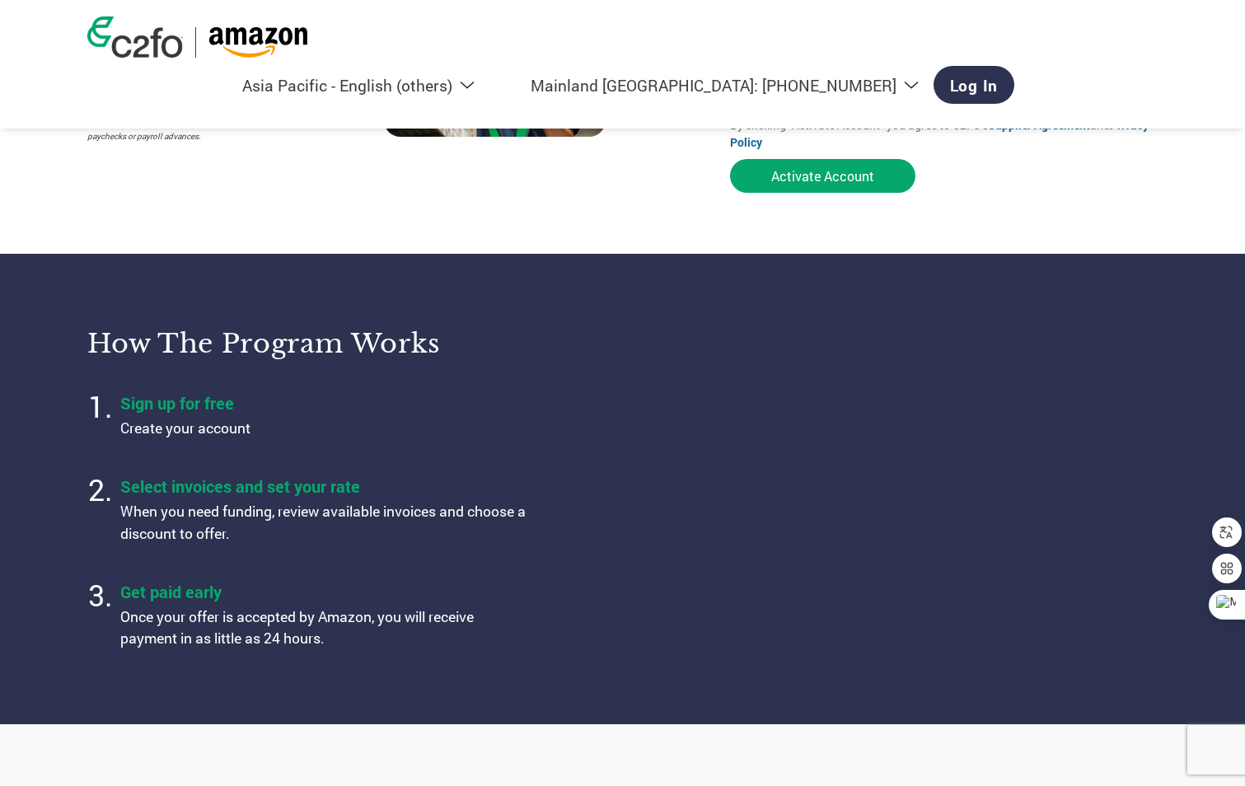
click at [1179, 467] on section "How the program works Sign up for free Create your account Select invoices and …" at bounding box center [622, 489] width 1245 height 470
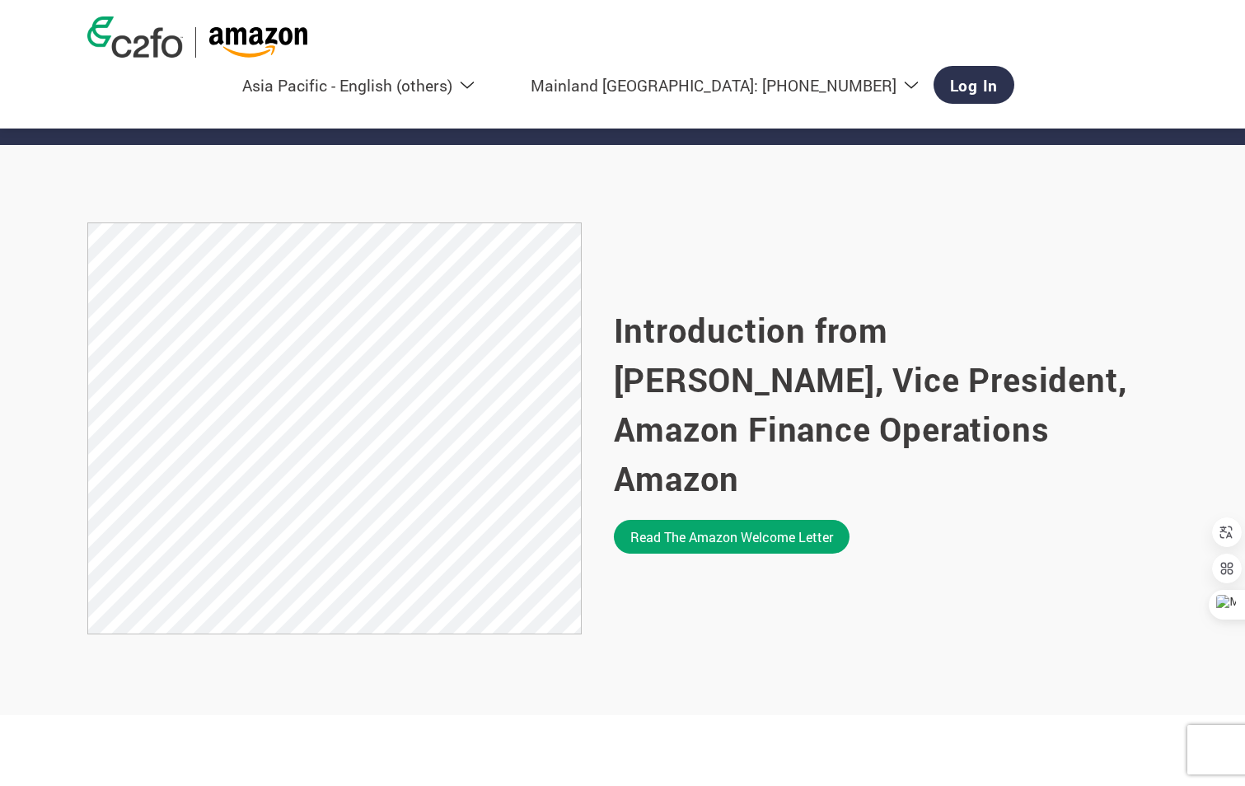
scroll to position [907, 0]
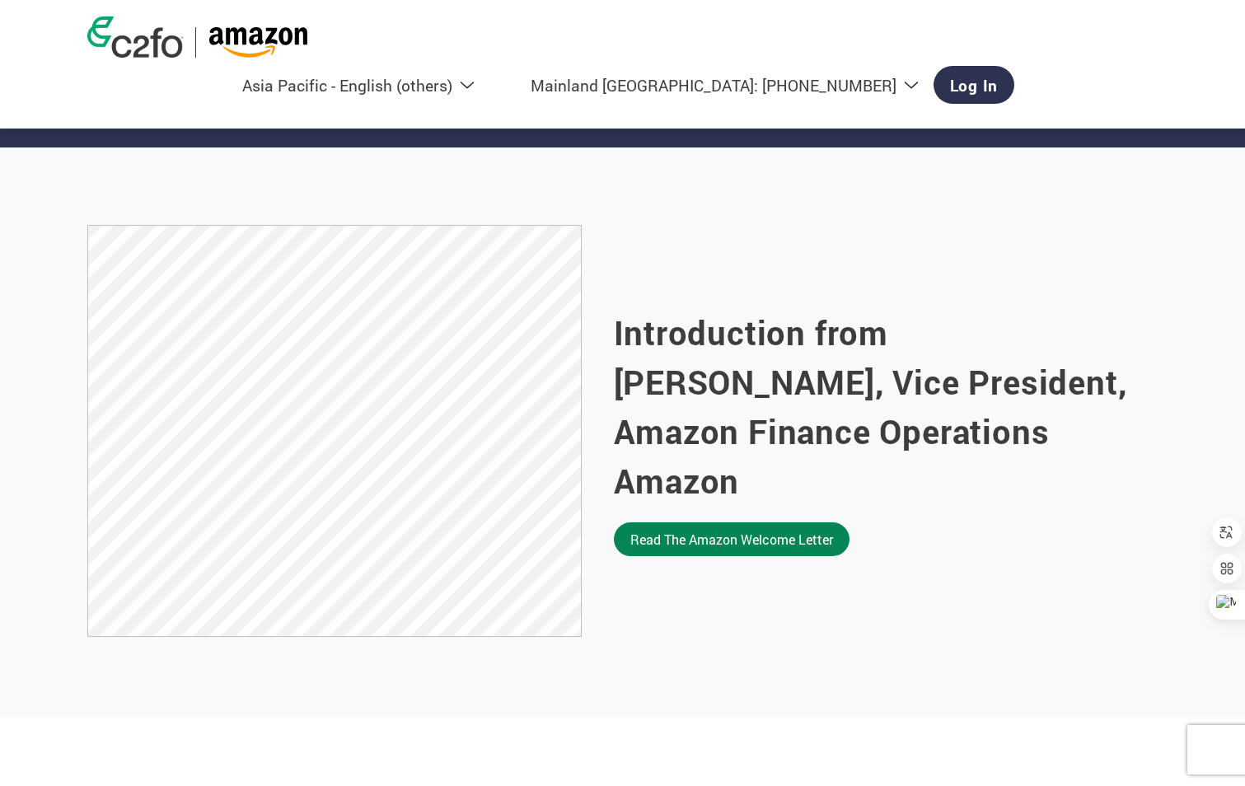
click at [771, 523] on link "Read the Amazon welcome letter" at bounding box center [732, 540] width 236 height 34
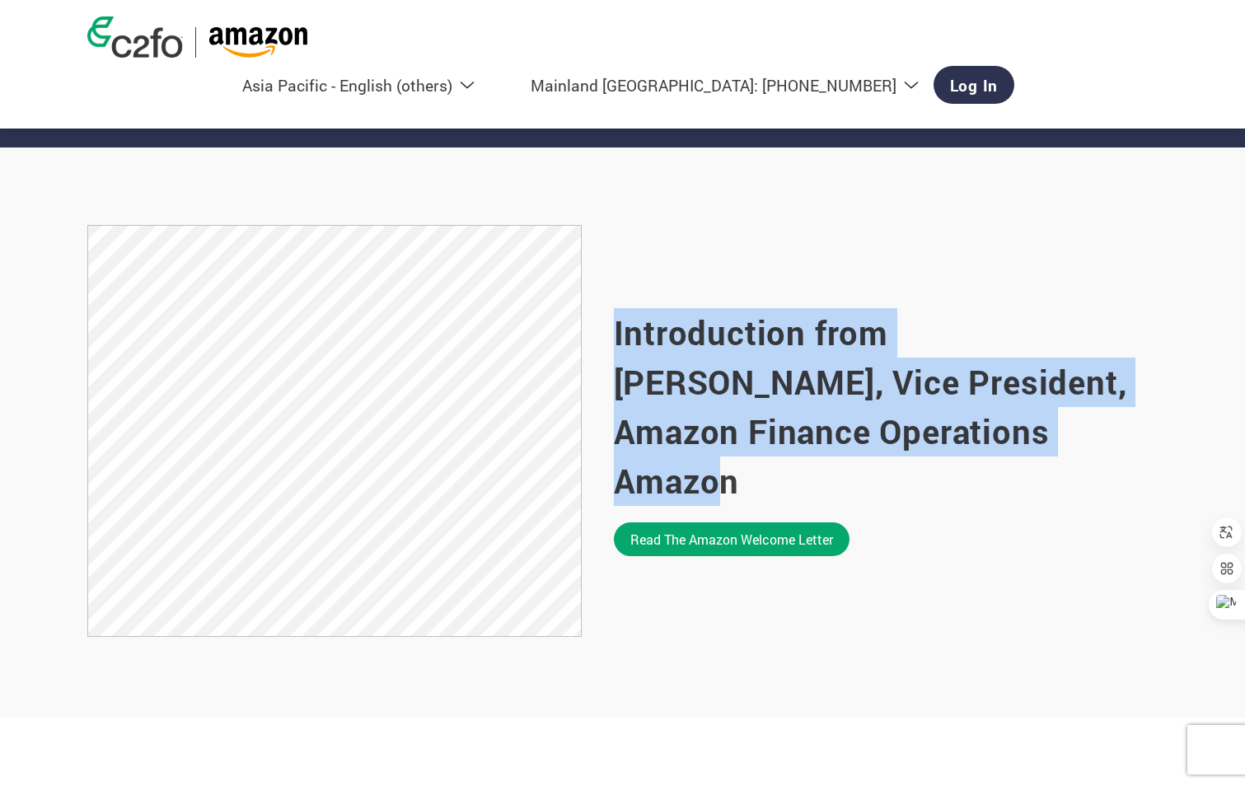
drag, startPoint x: 621, startPoint y: 359, endPoint x: 1023, endPoint y: 472, distance: 417.2
click at [1023, 472] on h2 "Introduction from [PERSON_NAME], Vice President, Amazon Finance Operations Amaz…" at bounding box center [886, 407] width 545 height 198
drag, startPoint x: 1023, startPoint y: 472, endPoint x: 940, endPoint y: 416, distance: 99.7
copy h2 "Introduction from [PERSON_NAME], Vice President, Amazon Finance Operations Amaz…"
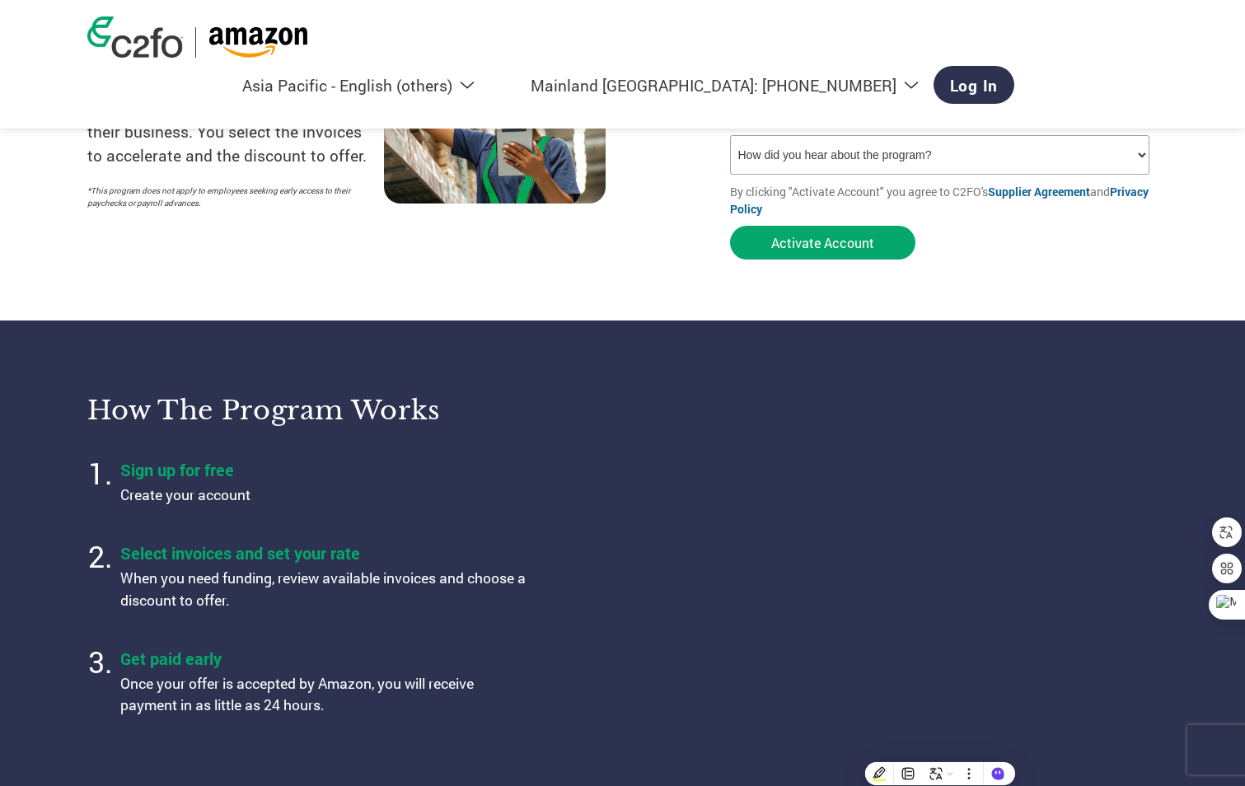
scroll to position [247, 0]
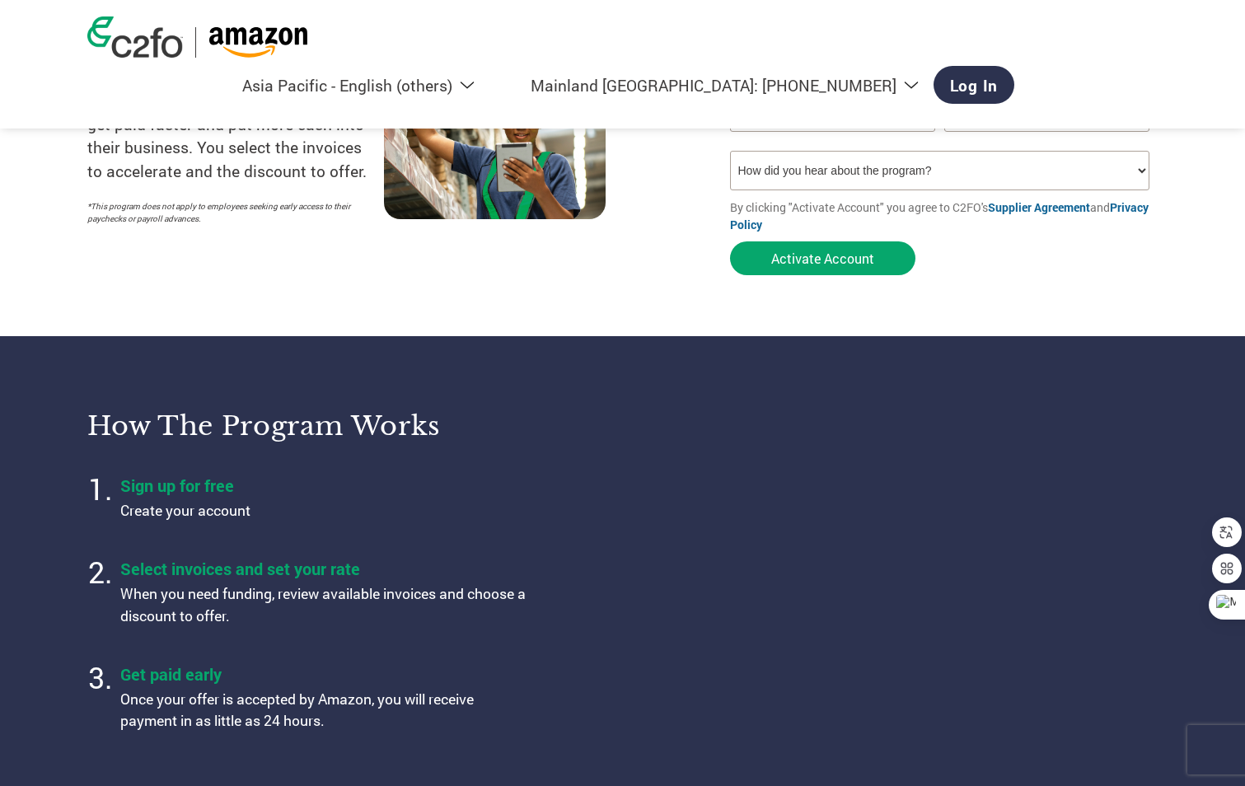
click at [154, 56] on img at bounding box center [135, 36] width 96 height 41
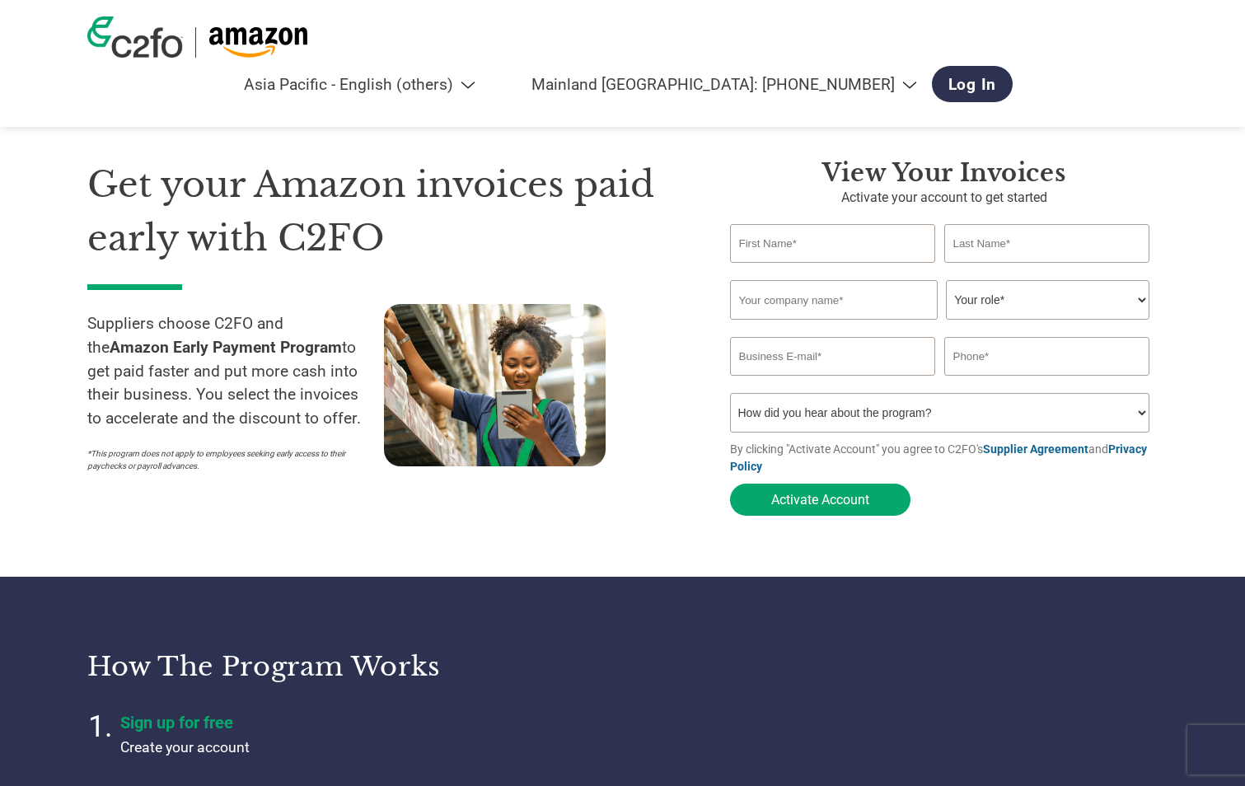
select select "en-AP"
select select "cn"
click at [143, 58] on img at bounding box center [135, 36] width 96 height 41
select select "en-AP"
select select "cn"
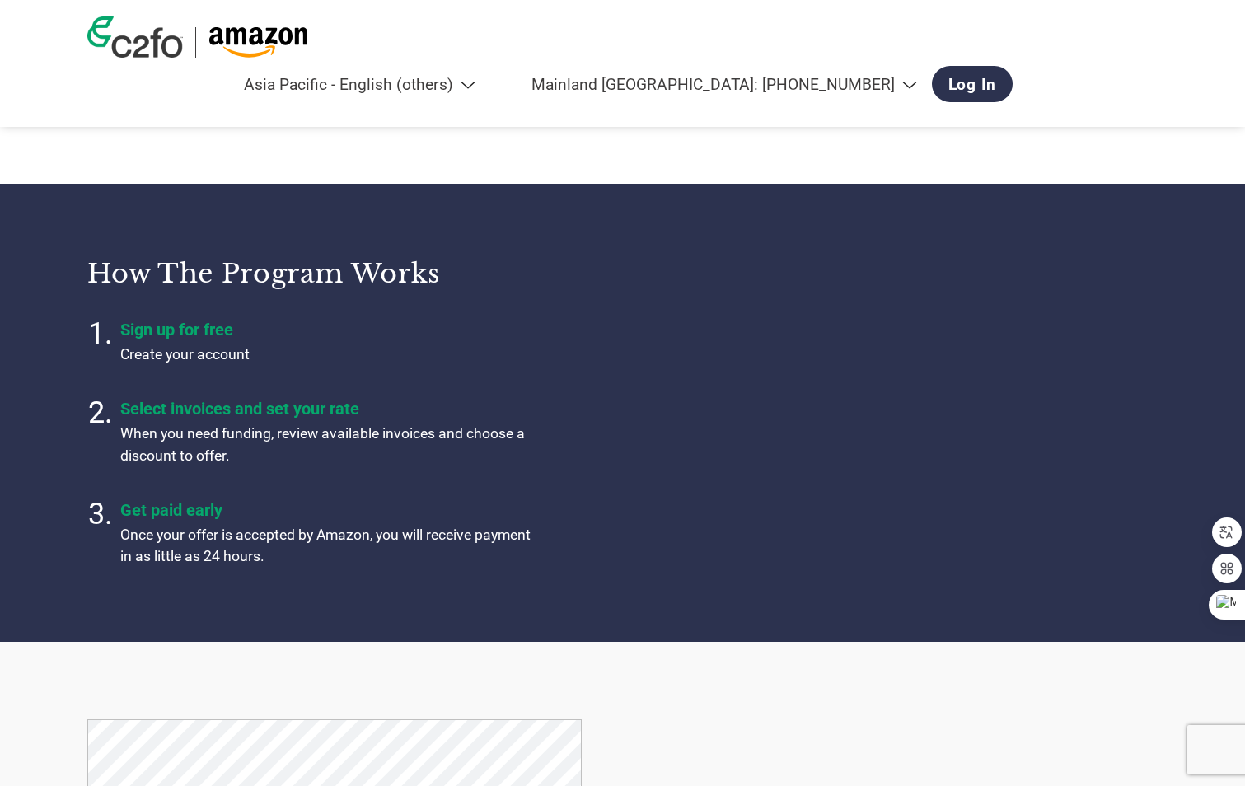
scroll to position [495, 0]
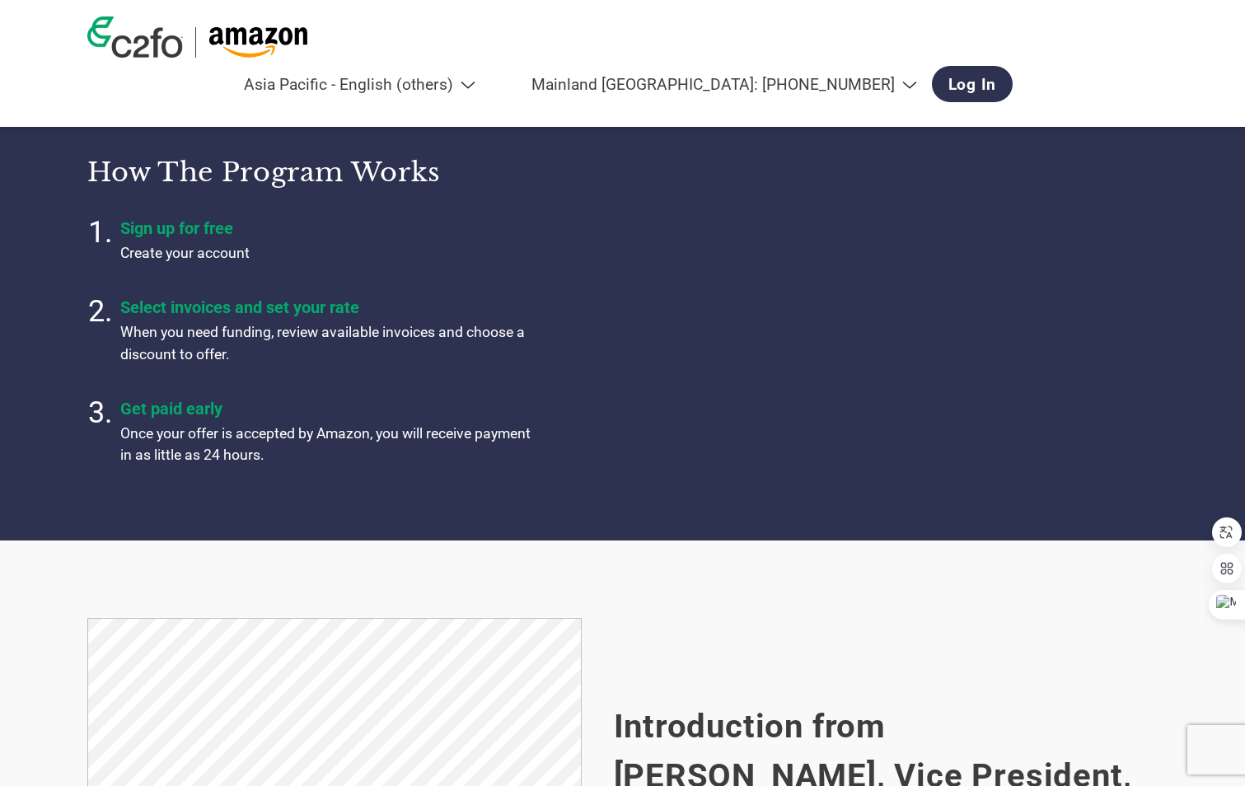
click at [173, 53] on img at bounding box center [135, 36] width 96 height 41
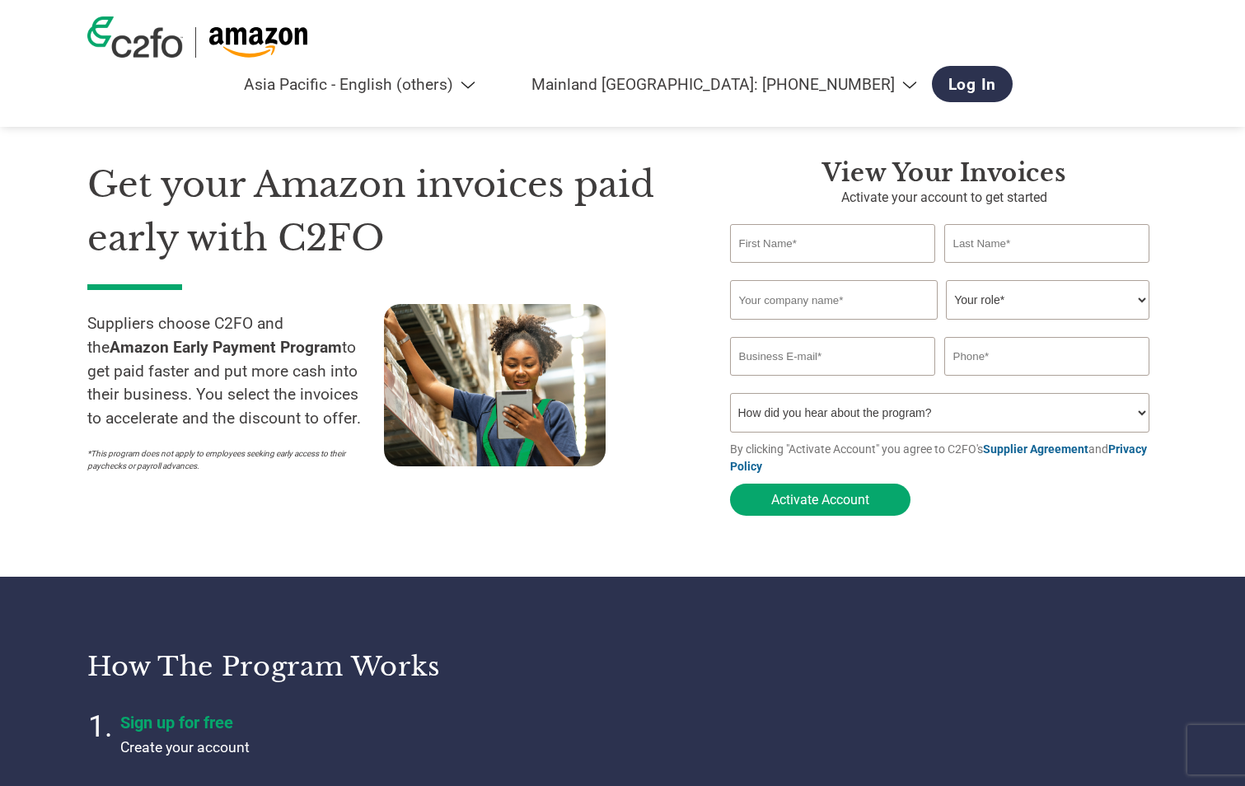
select select "en-AP"
select select "cn"
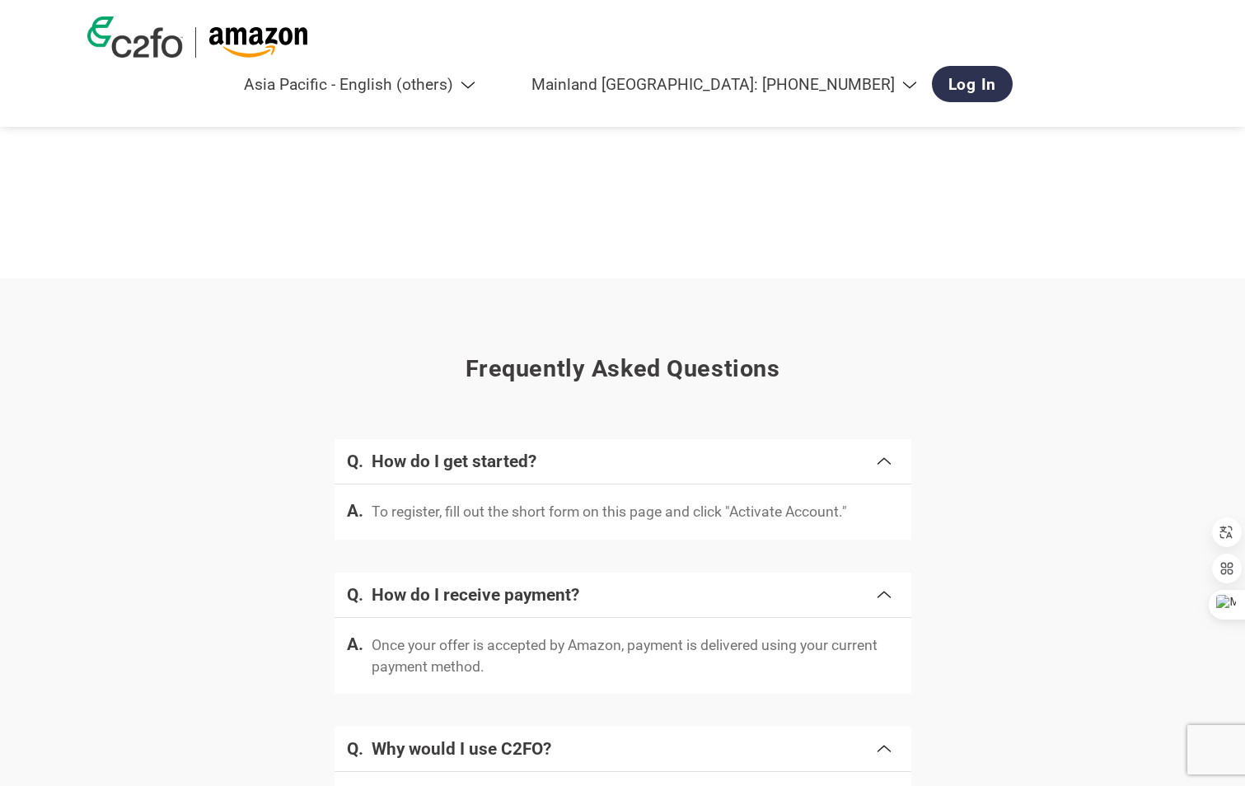
scroll to position [2201, 0]
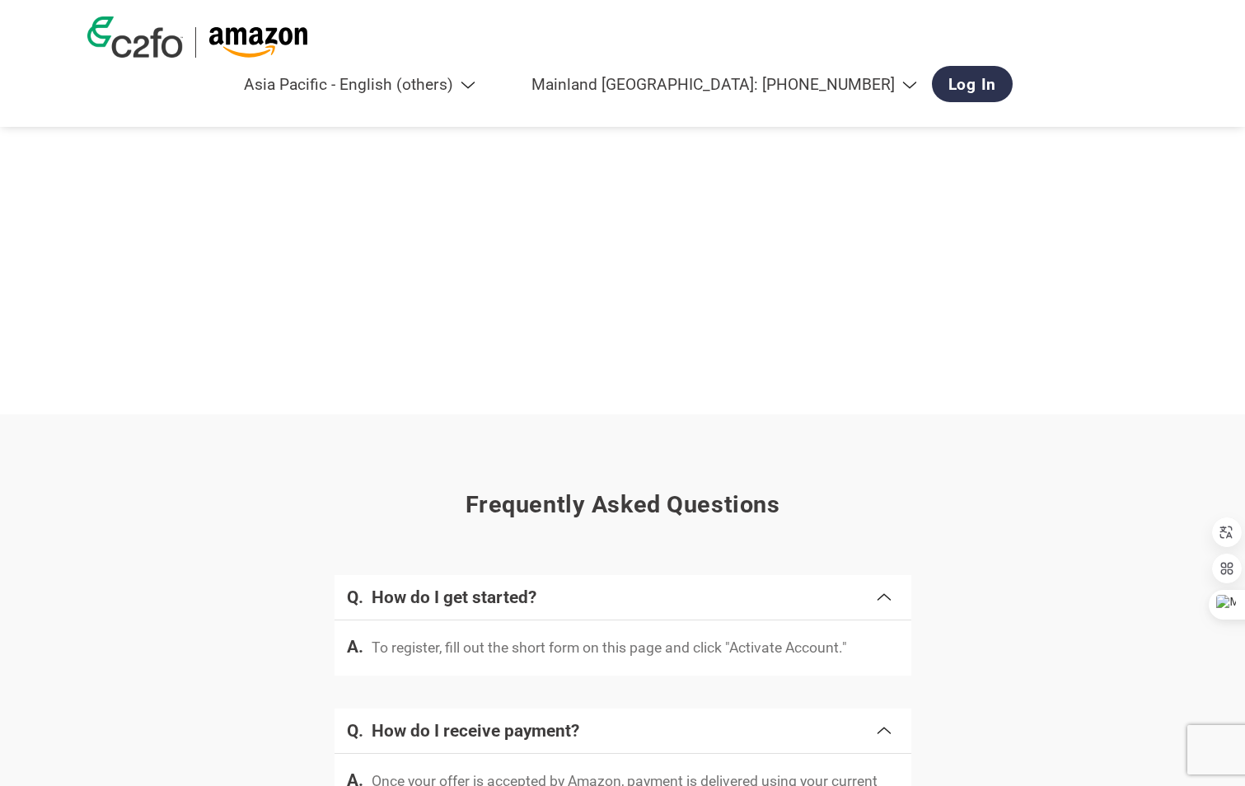
click at [128, 42] on img at bounding box center [135, 36] width 96 height 41
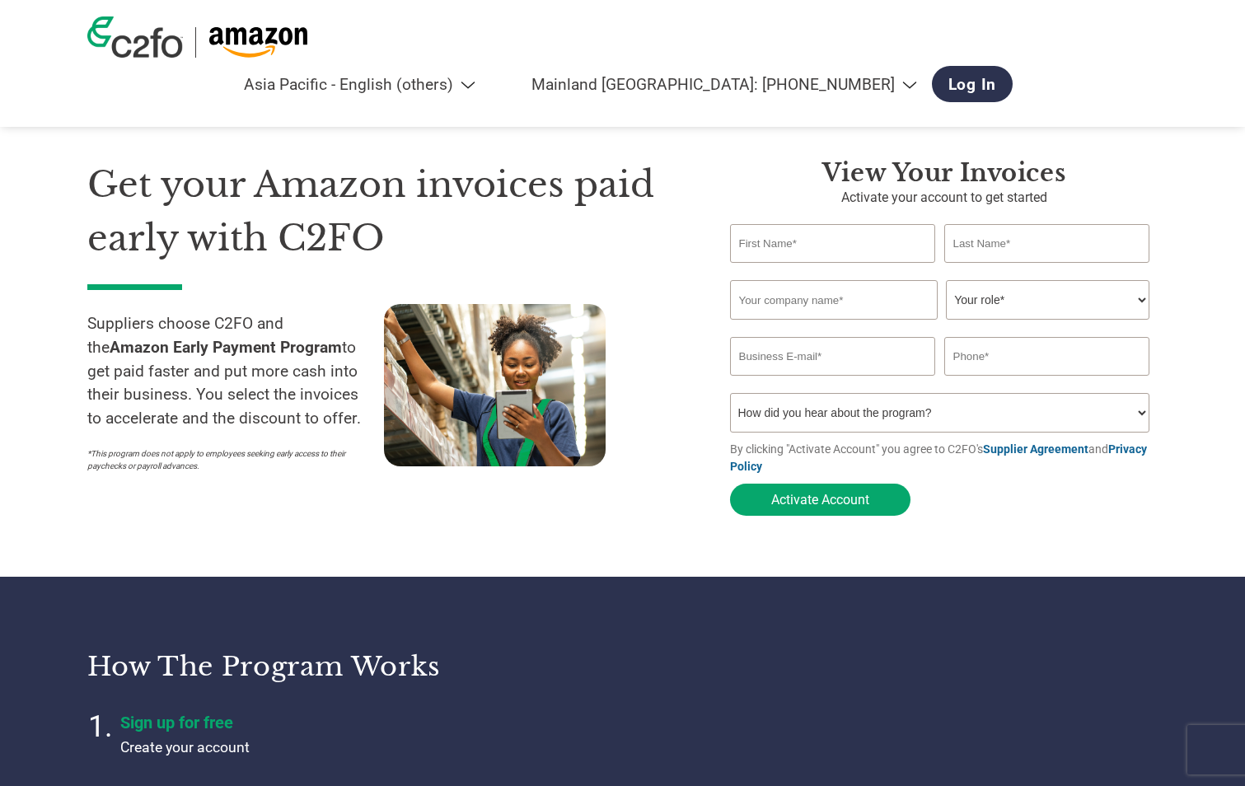
select select "en-AP"
select select "cn"
